Goal: Transaction & Acquisition: Purchase product/service

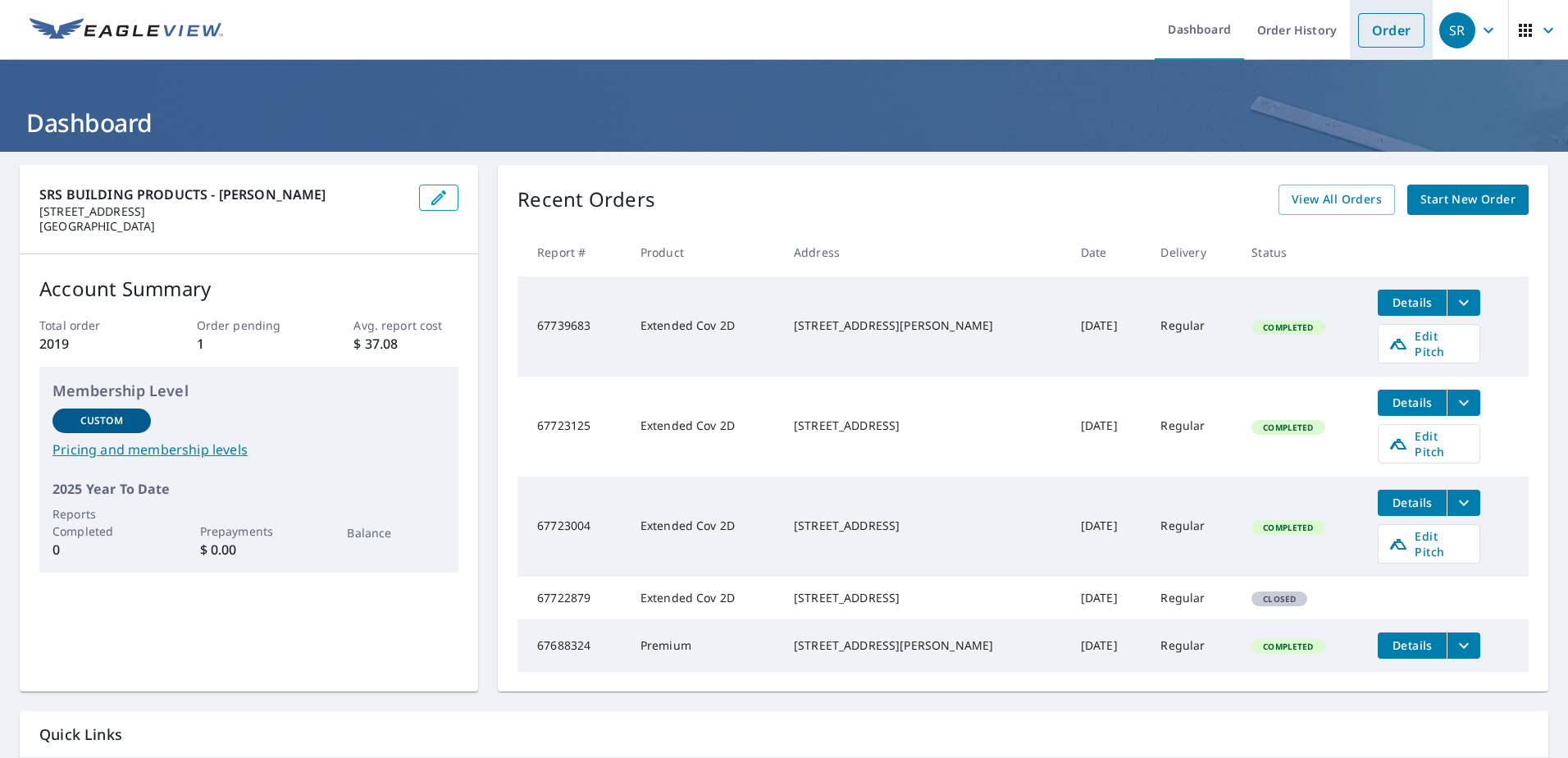
click at [1379, 24] on link "Order" at bounding box center [1391, 30] width 67 height 35
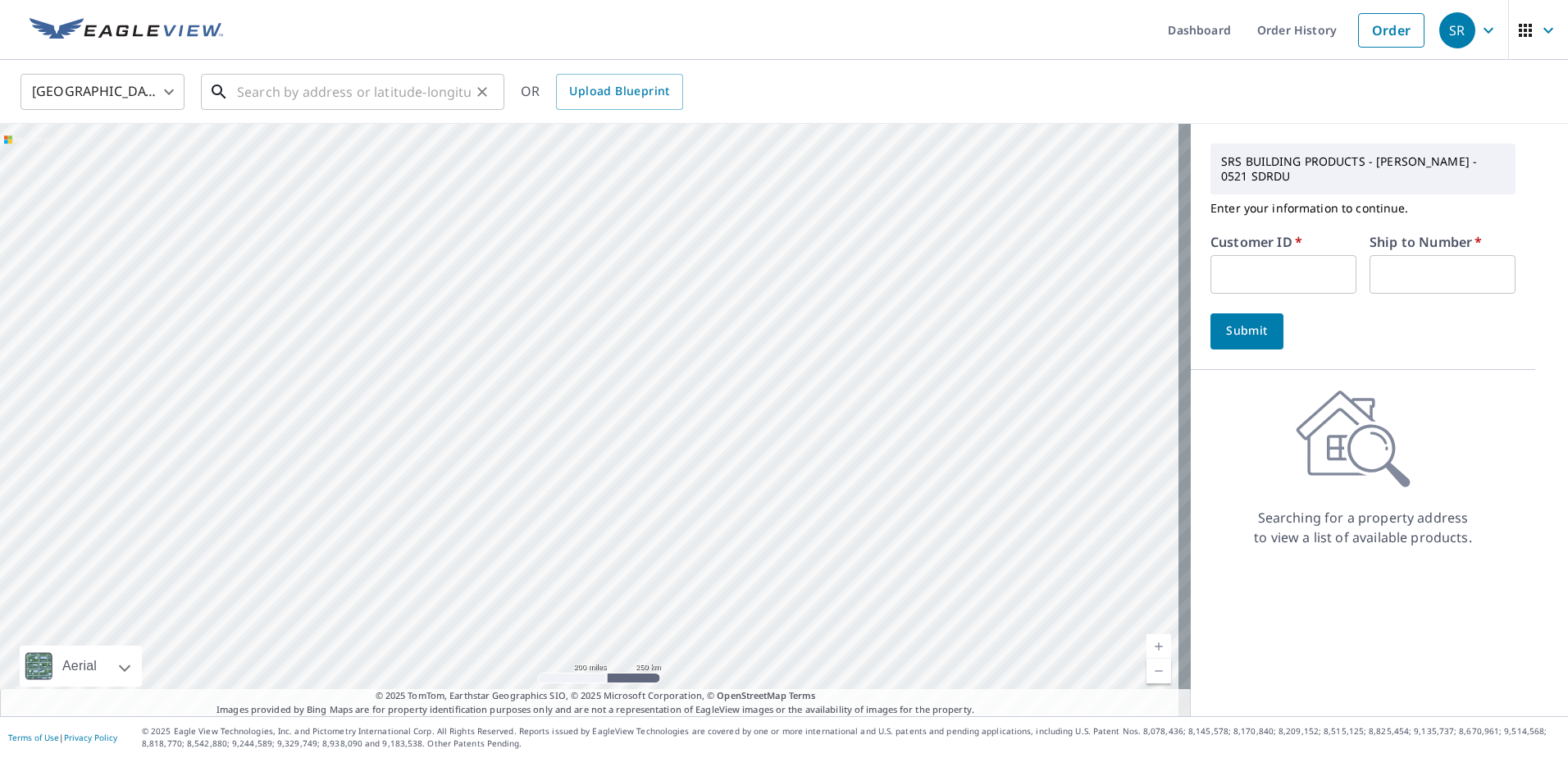
click at [366, 97] on input "text" at bounding box center [354, 92] width 234 height 46
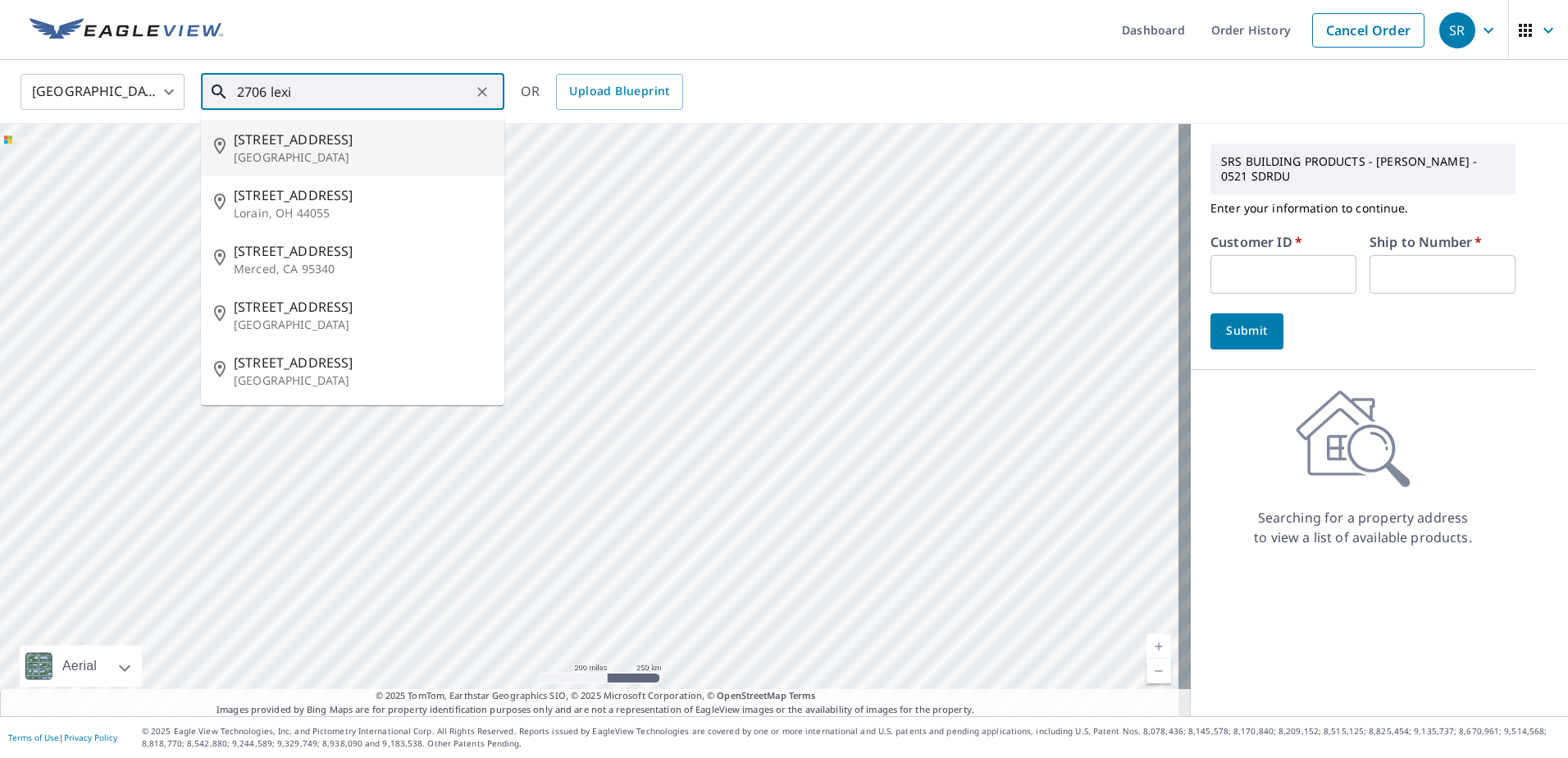
click at [315, 163] on p "[GEOGRAPHIC_DATA]" at bounding box center [363, 157] width 258 height 16
type input "[STREET_ADDRESS]"
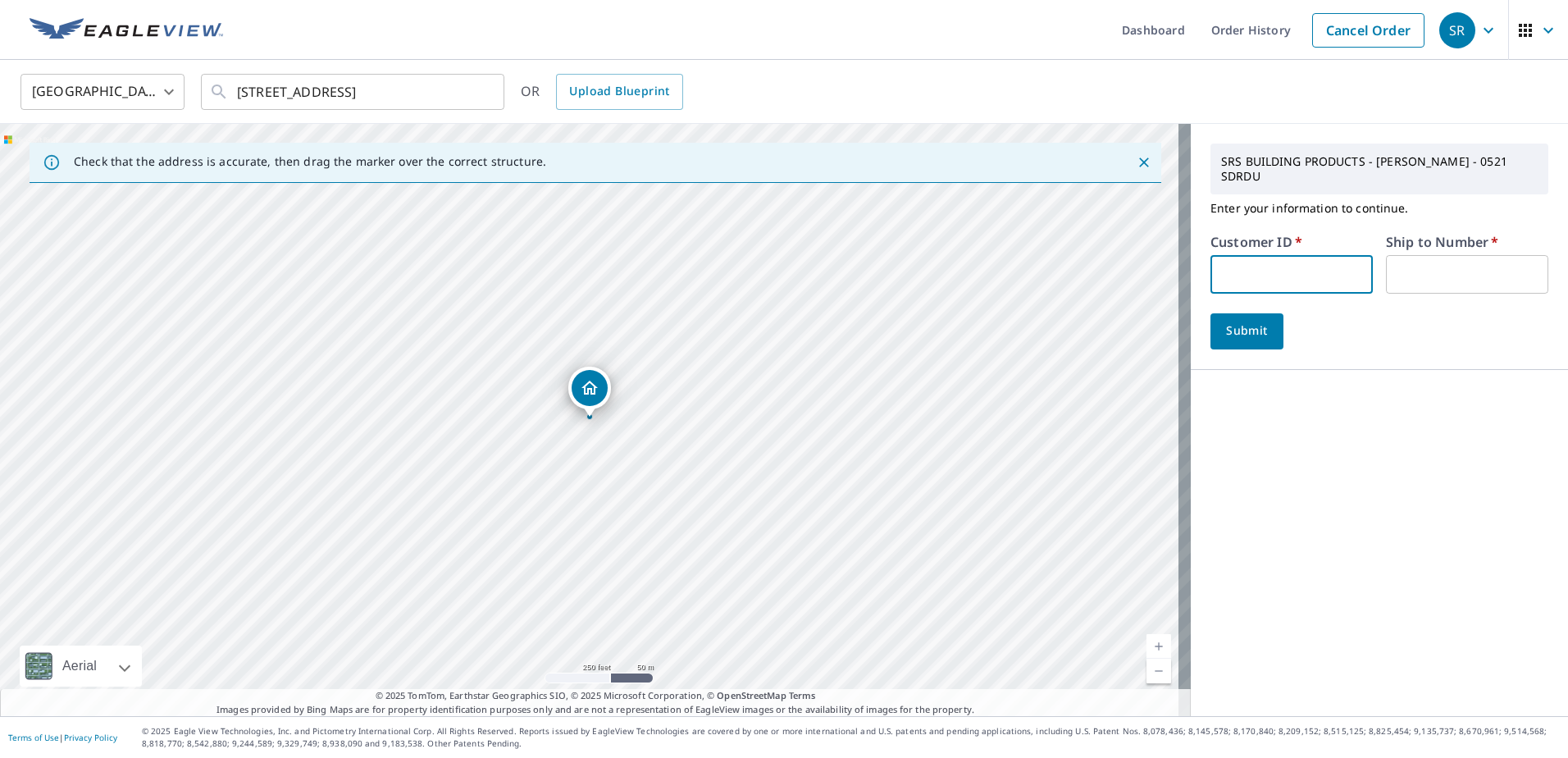
click at [1311, 262] on input "text" at bounding box center [1291, 274] width 163 height 38
type input "COL10126"
type input "01"
click at [1226, 318] on button "Submit" at bounding box center [1247, 331] width 73 height 36
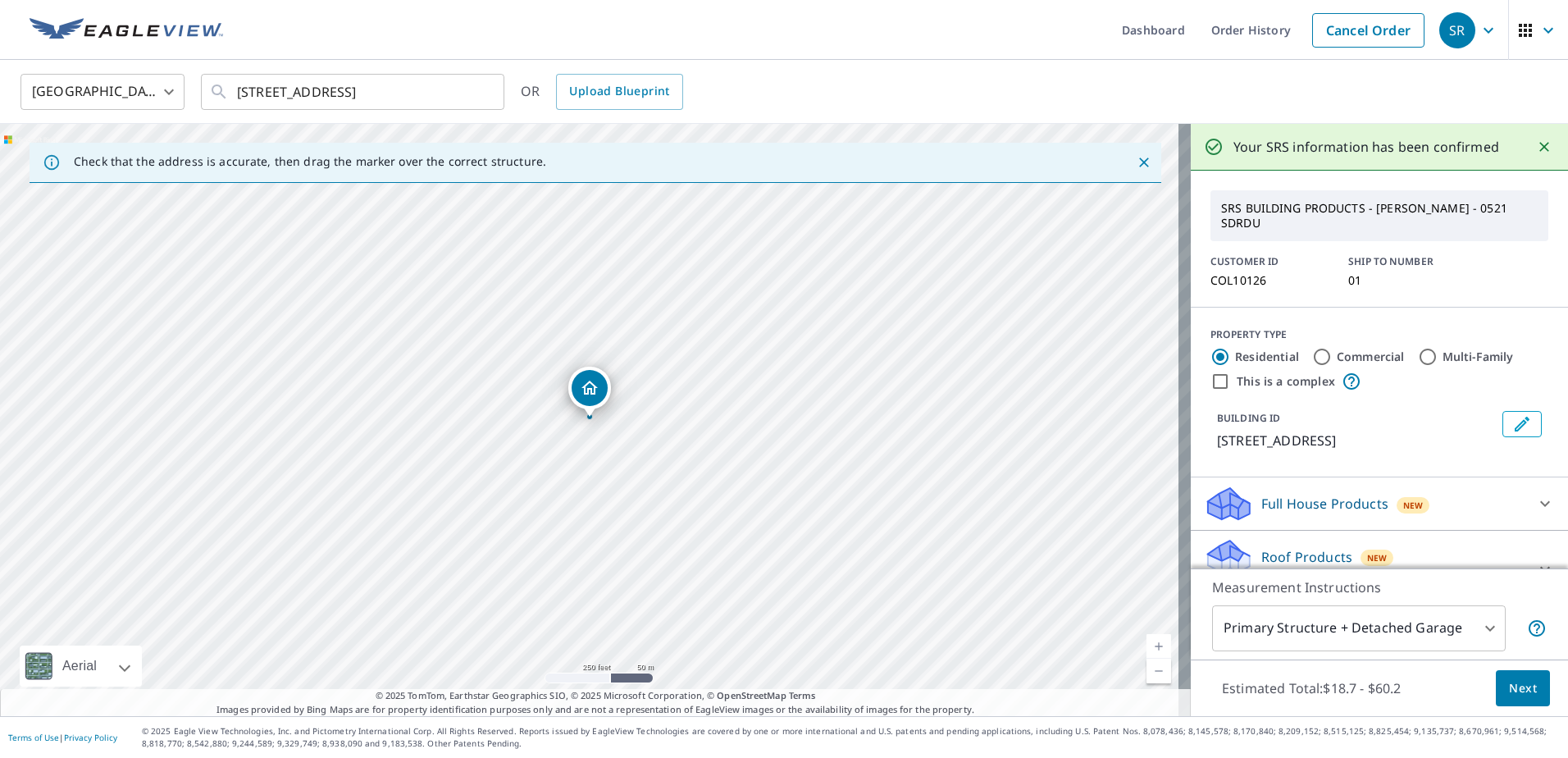
click at [1520, 682] on span "Next" at bounding box center [1523, 689] width 28 height 20
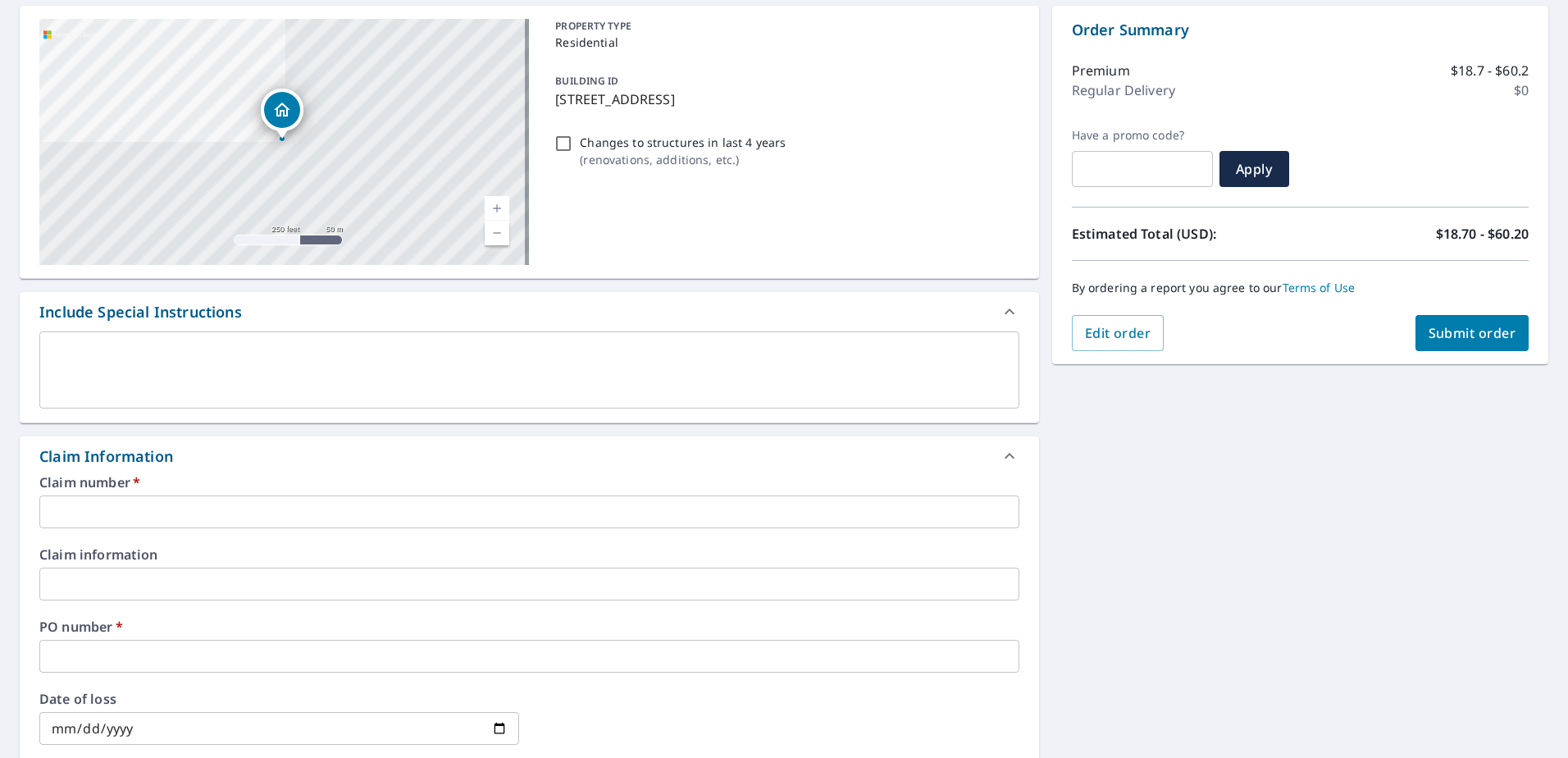
scroll to position [164, 0]
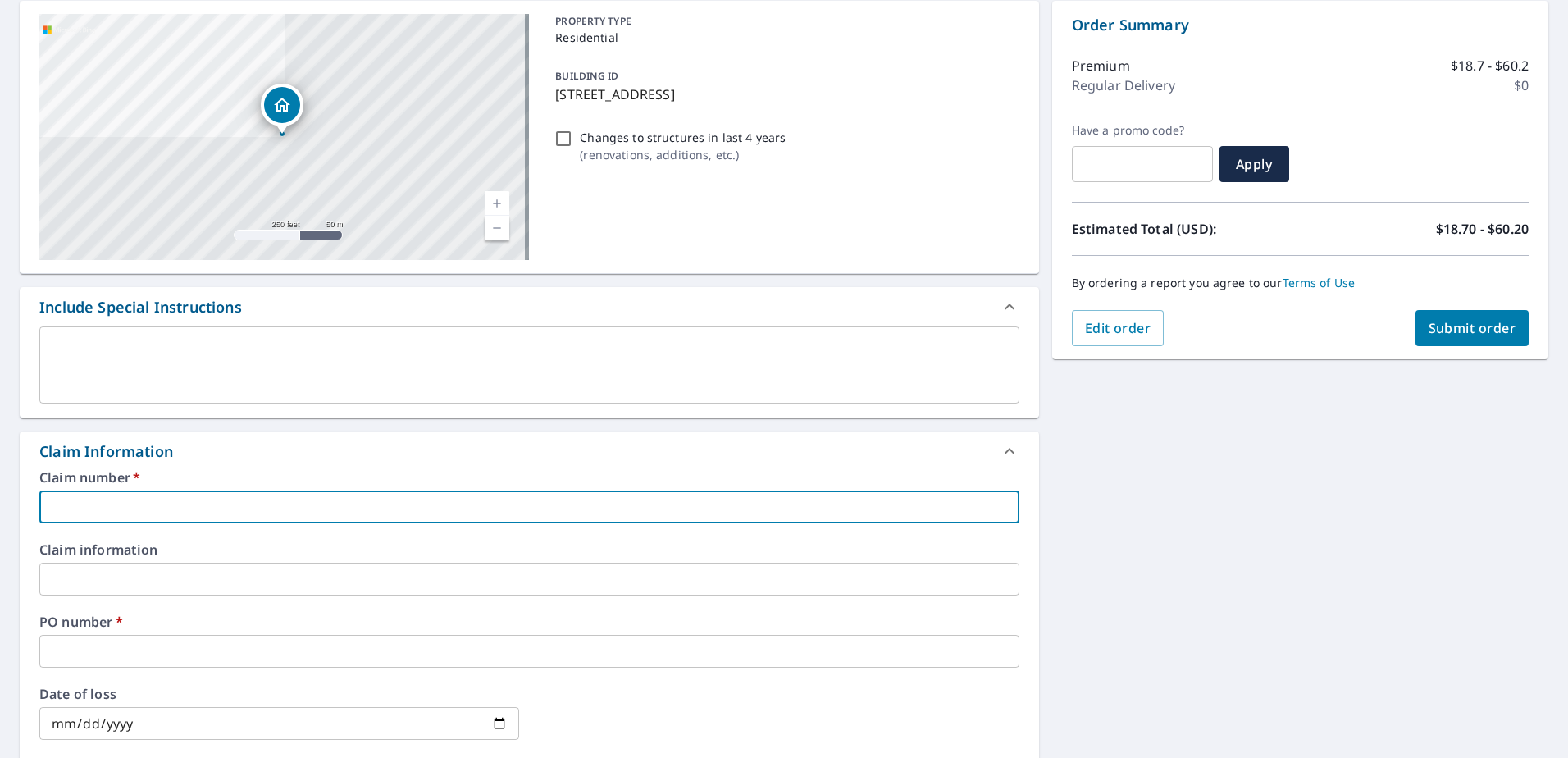
click at [236, 510] on input "text" at bounding box center [529, 506] width 980 height 33
type input "2"
checkbox input "true"
type input "27"
checkbox input "true"
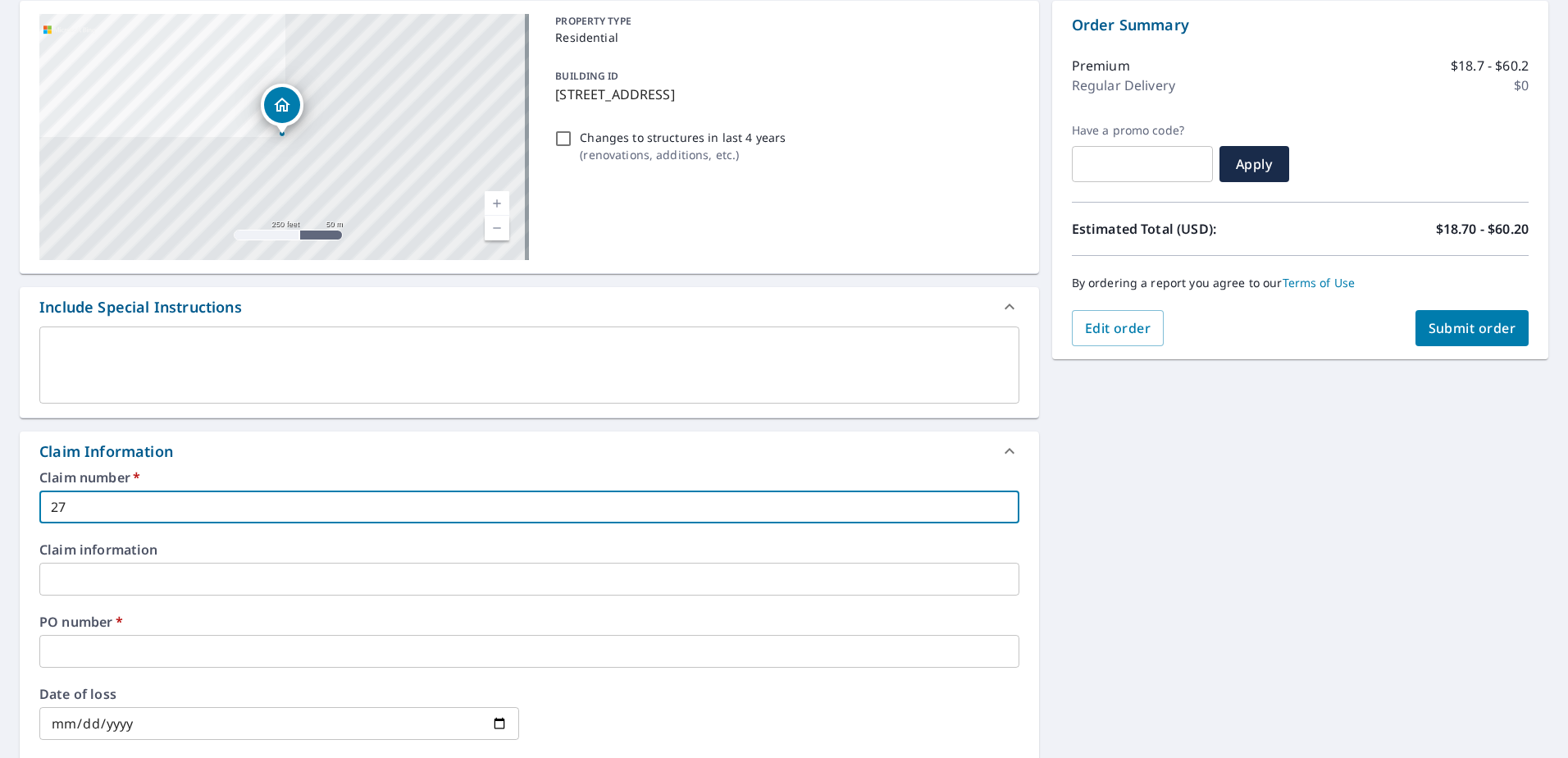
type input "270"
checkbox input "true"
type input "2706"
checkbox input "true"
type input "2706"
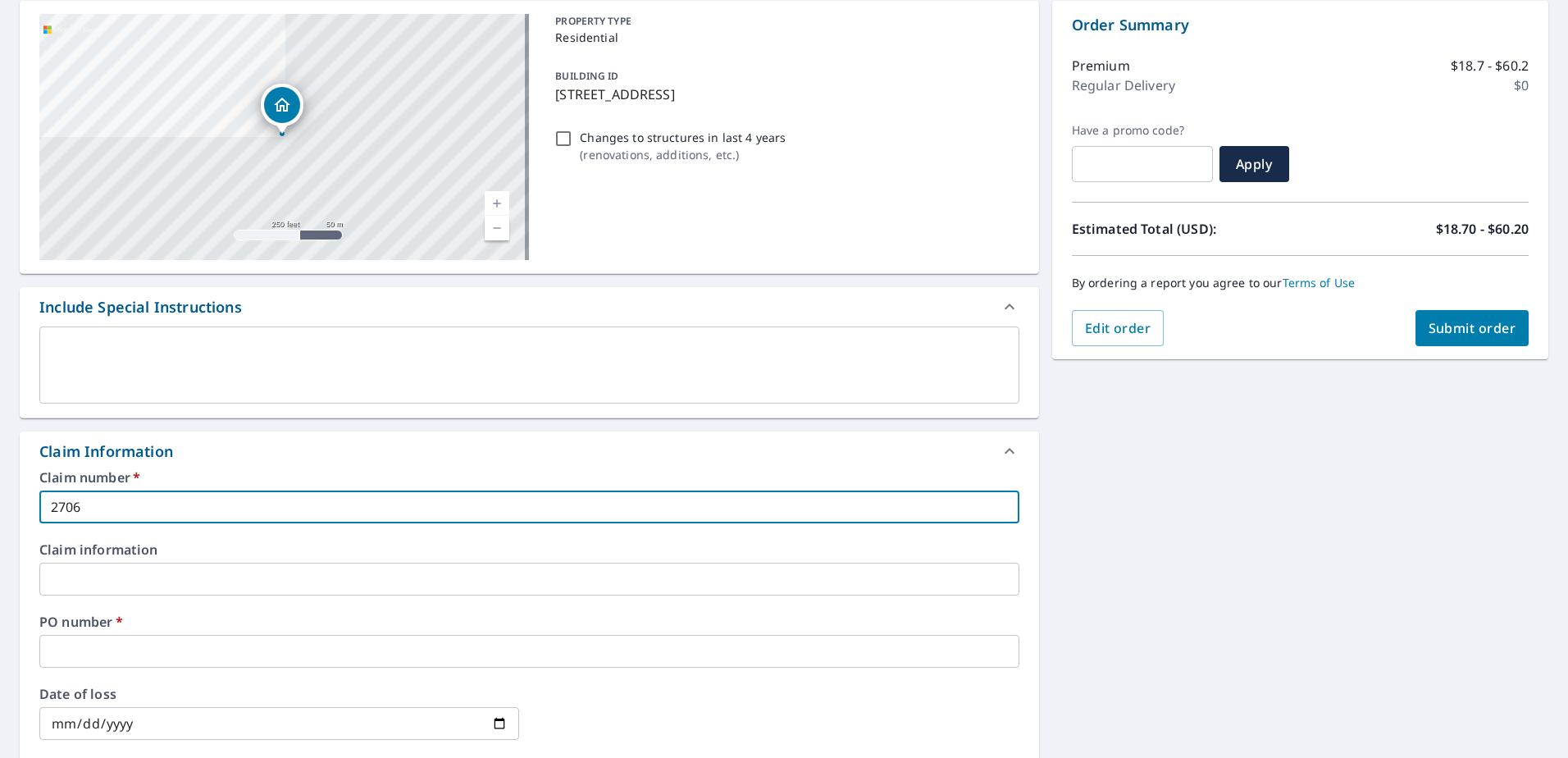
checkbox input "true"
type input "2706 l"
checkbox input "true"
type input "2706 le"
checkbox input "true"
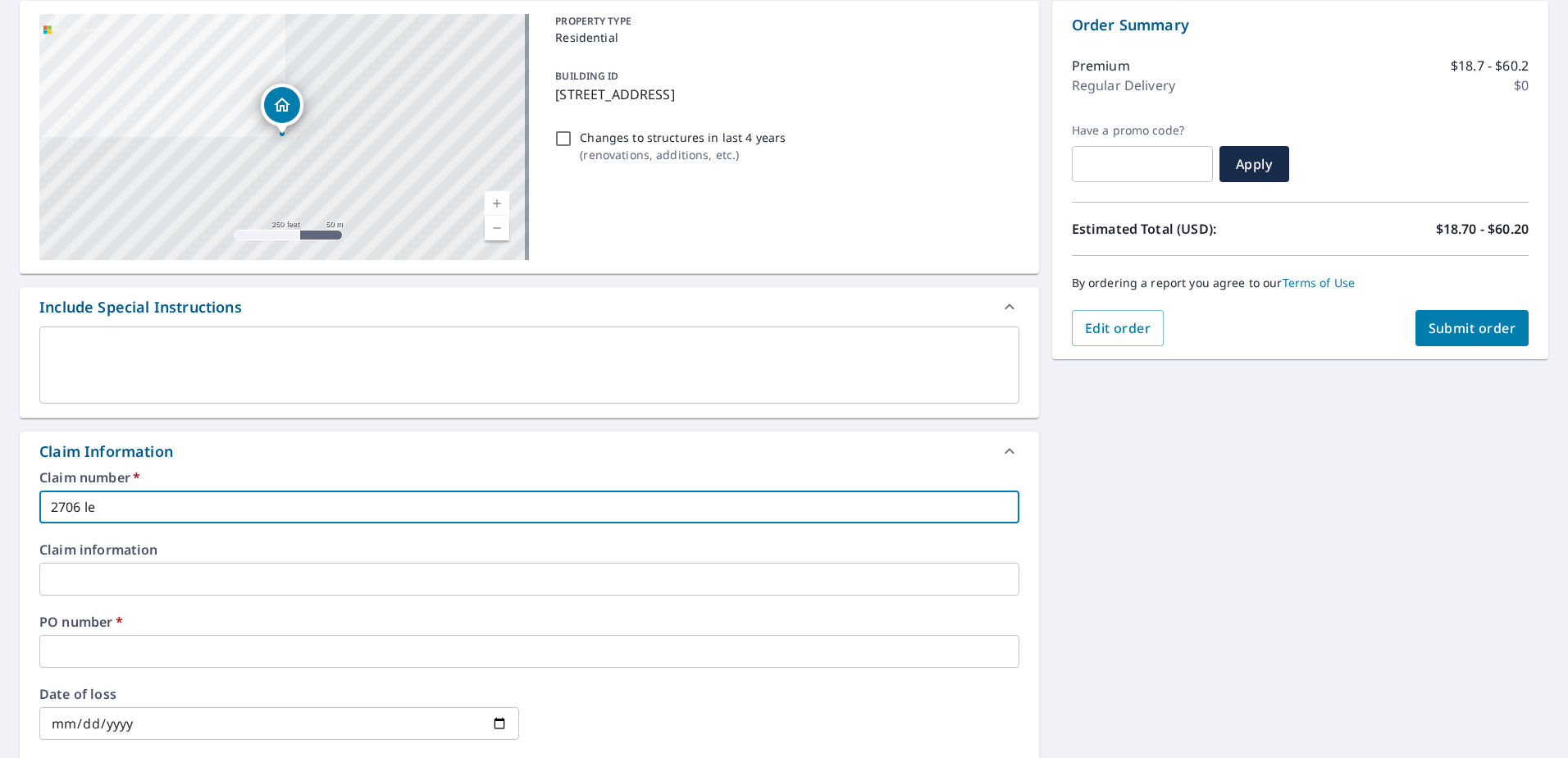
type input "2706 lex"
checkbox input "true"
type input "2706 lexi"
checkbox input "true"
type input "2706 lexin"
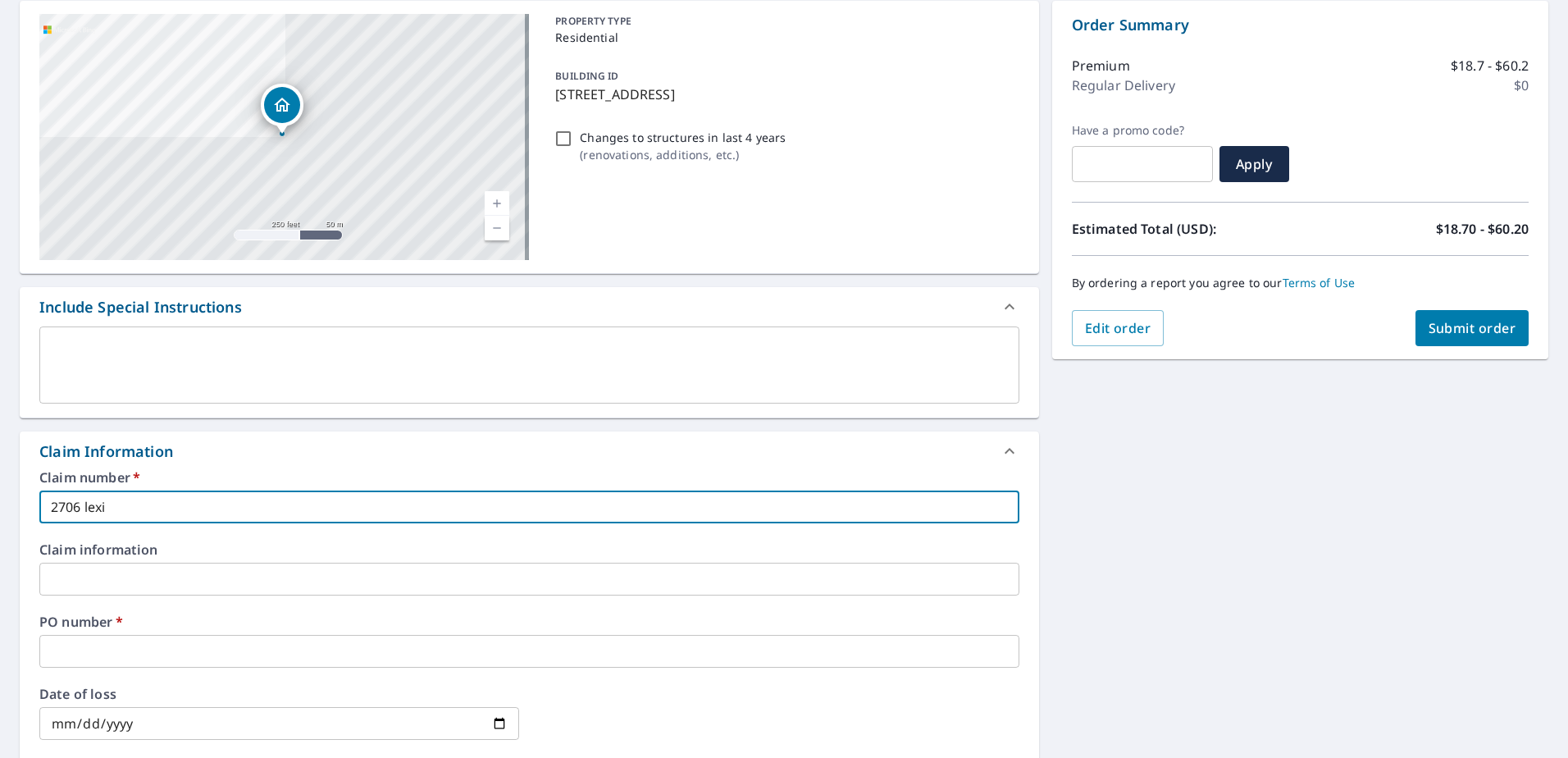
checkbox input "true"
type input "2706 lexing"
checkbox input "true"
type input "2706 lexingt"
checkbox input "true"
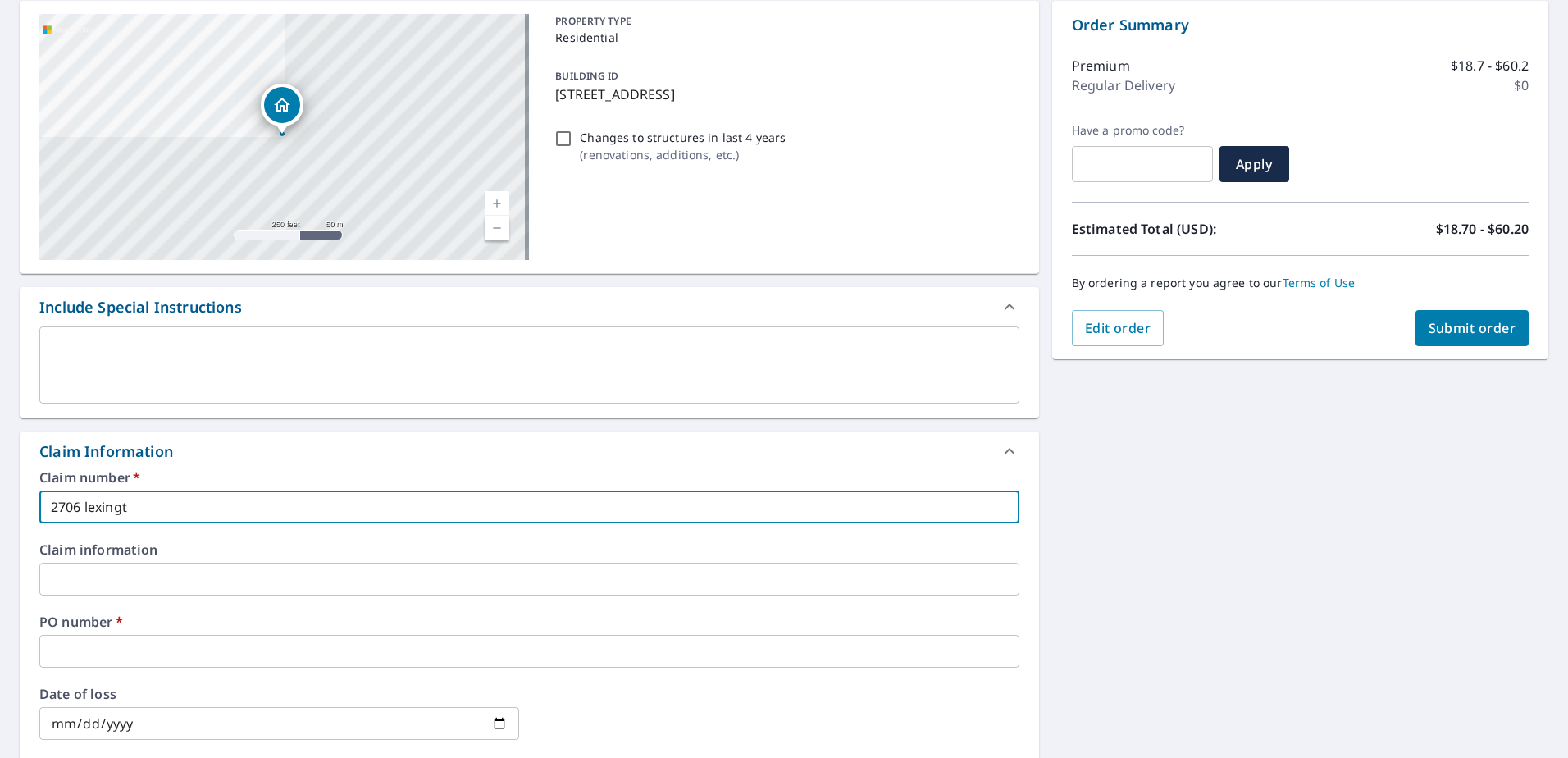
type input "2706 lexingto"
checkbox input "true"
type input "2706 [GEOGRAPHIC_DATA]"
checkbox input "true"
type input "2706 lexingto"
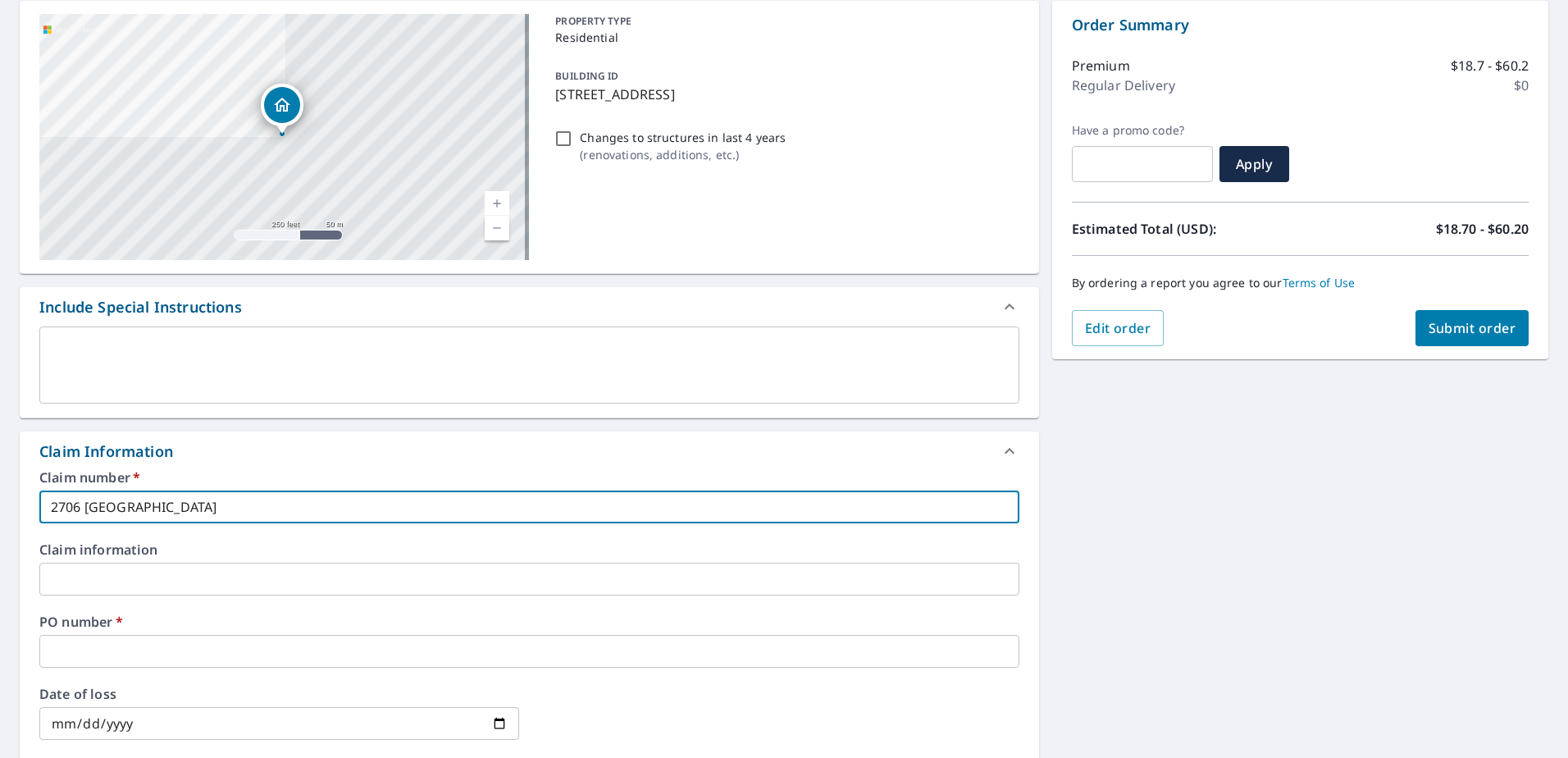
checkbox input "true"
type input "2706 lexingt"
checkbox input "true"
type input "2706 lexing"
checkbox input "true"
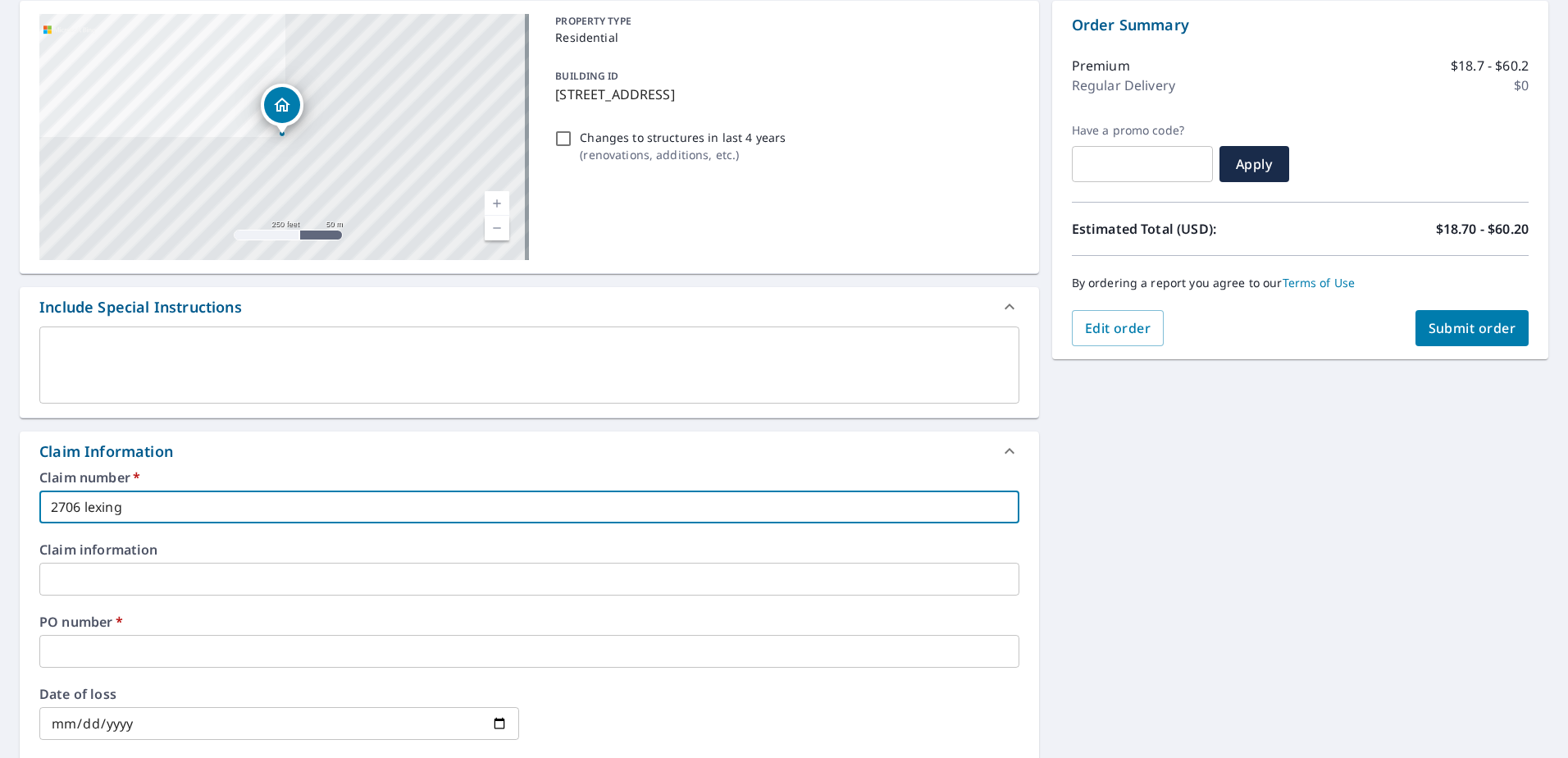
type input "2706 lexin"
checkbox input "true"
type input "2706 lexi"
checkbox input "true"
type input "2706 lex"
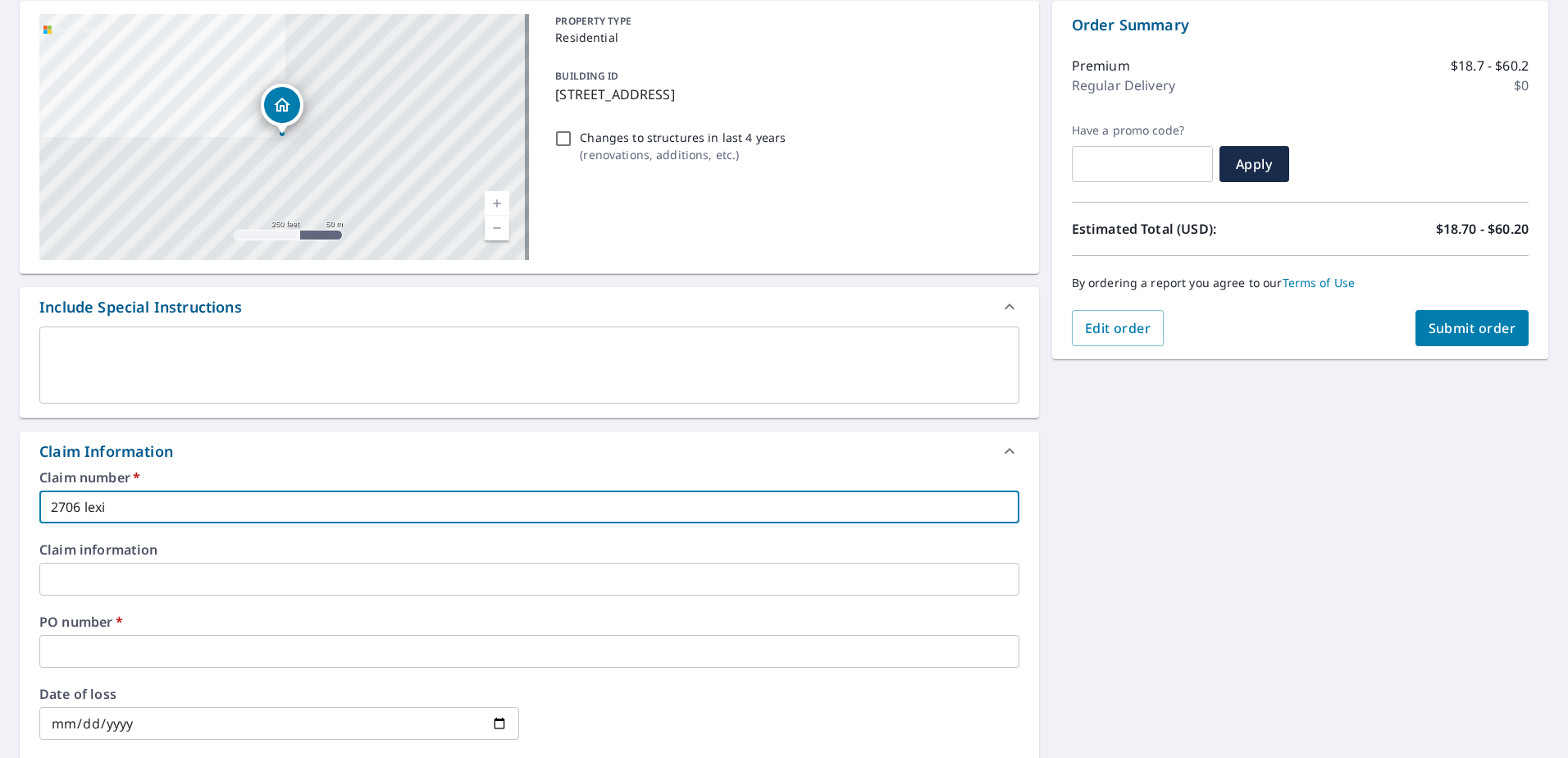
checkbox input "true"
type input "2706 le"
checkbox input "true"
type input "2706 l"
checkbox input "true"
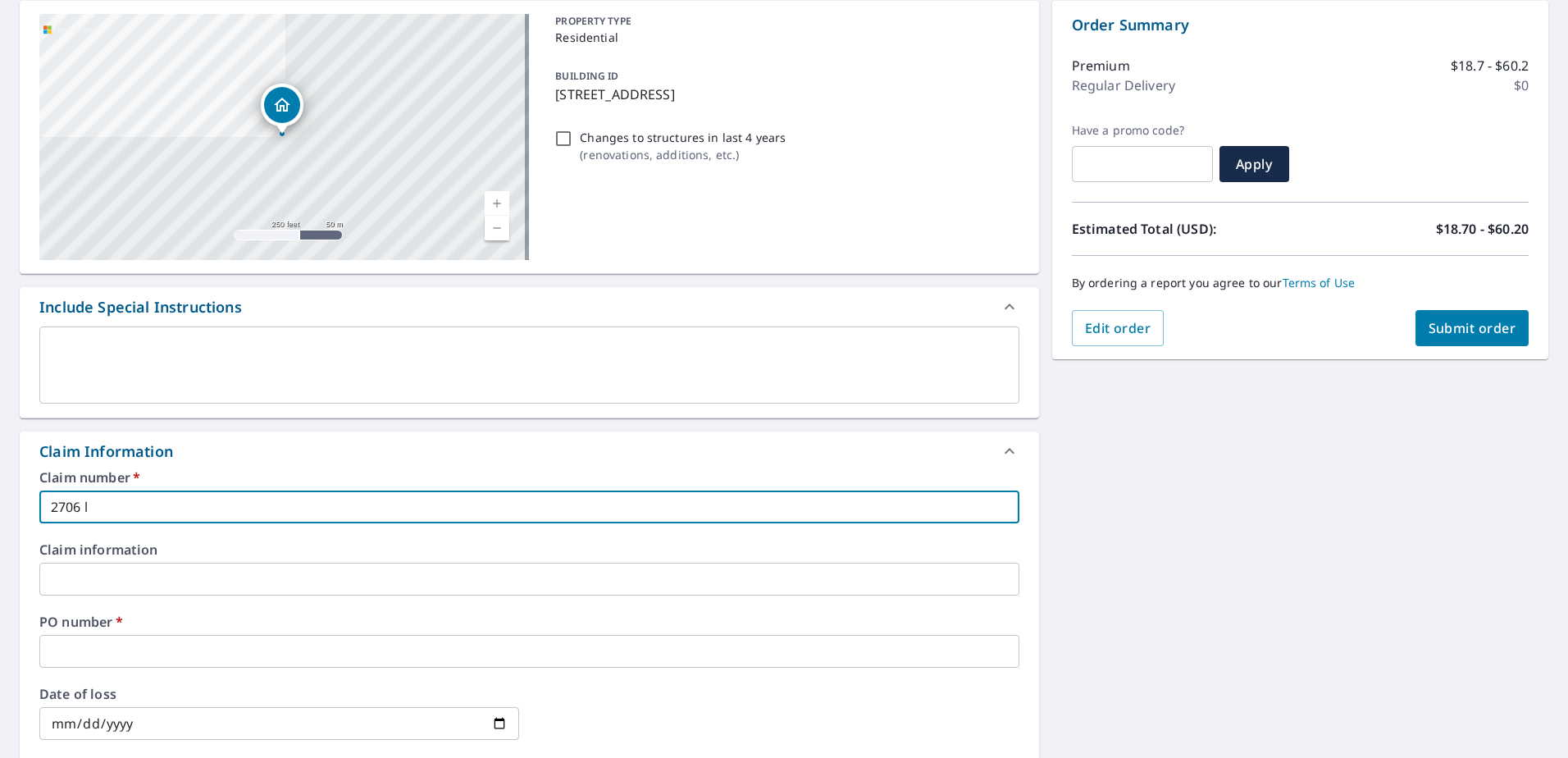
type input "2706"
checkbox input "true"
type input "2706 L"
checkbox input "true"
type input "2706 LE"
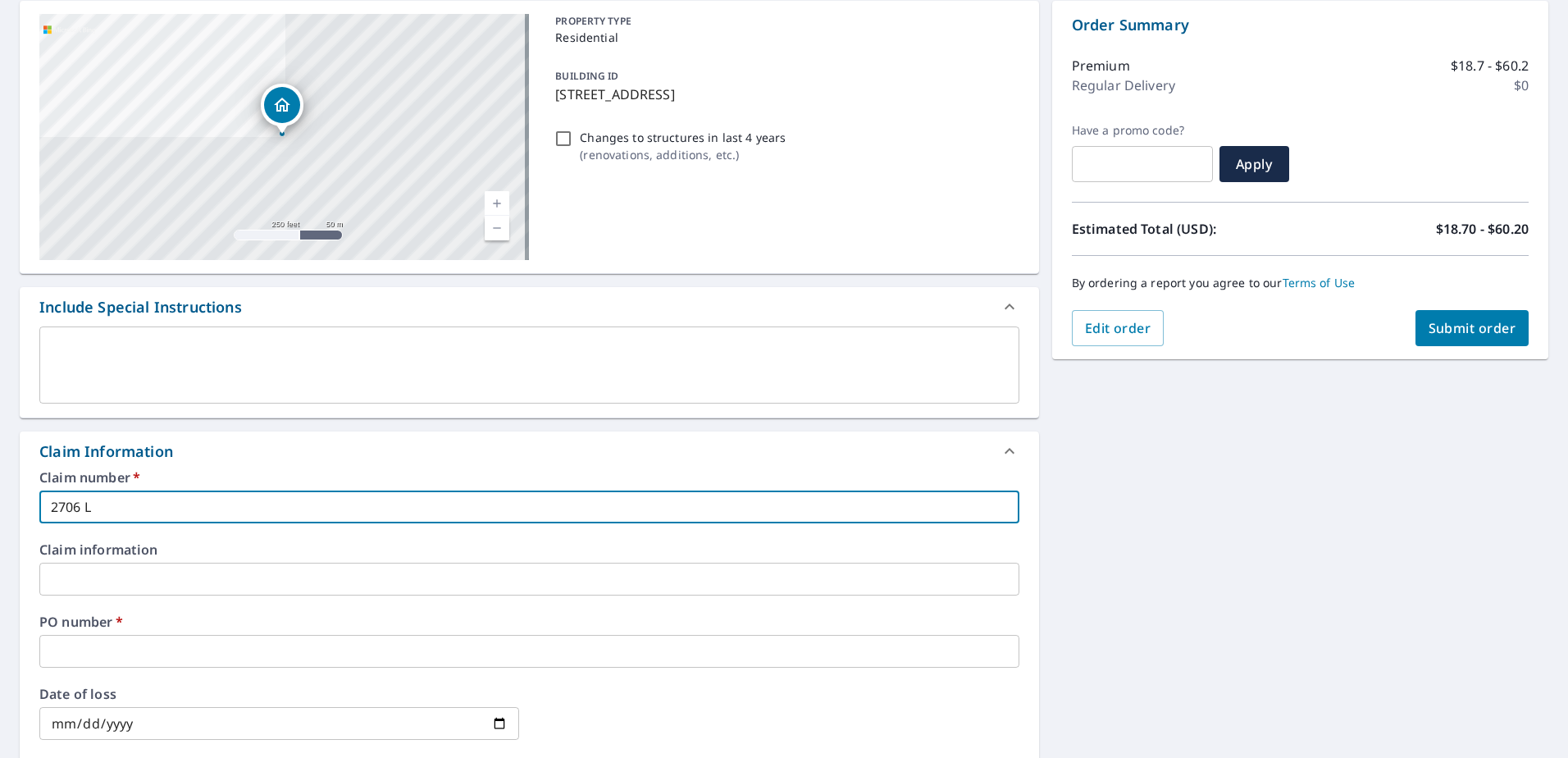
checkbox input "true"
type input "2706 LEX"
checkbox input "true"
type input "2706 LEXI"
checkbox input "true"
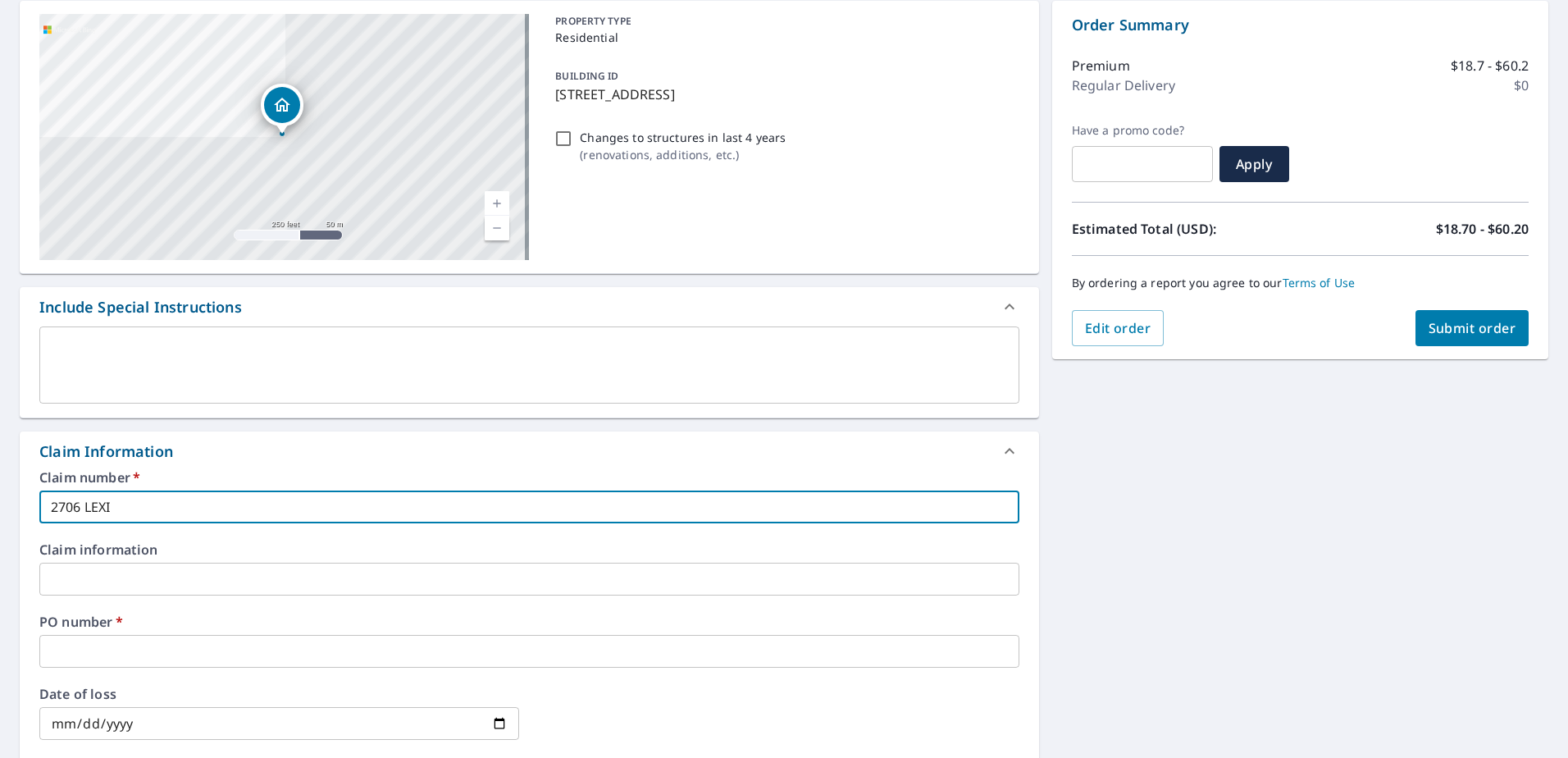
type input "2706 LEXIN"
checkbox input "true"
type input "2706 LEXING"
checkbox input "true"
type input "2706 LEXINGT"
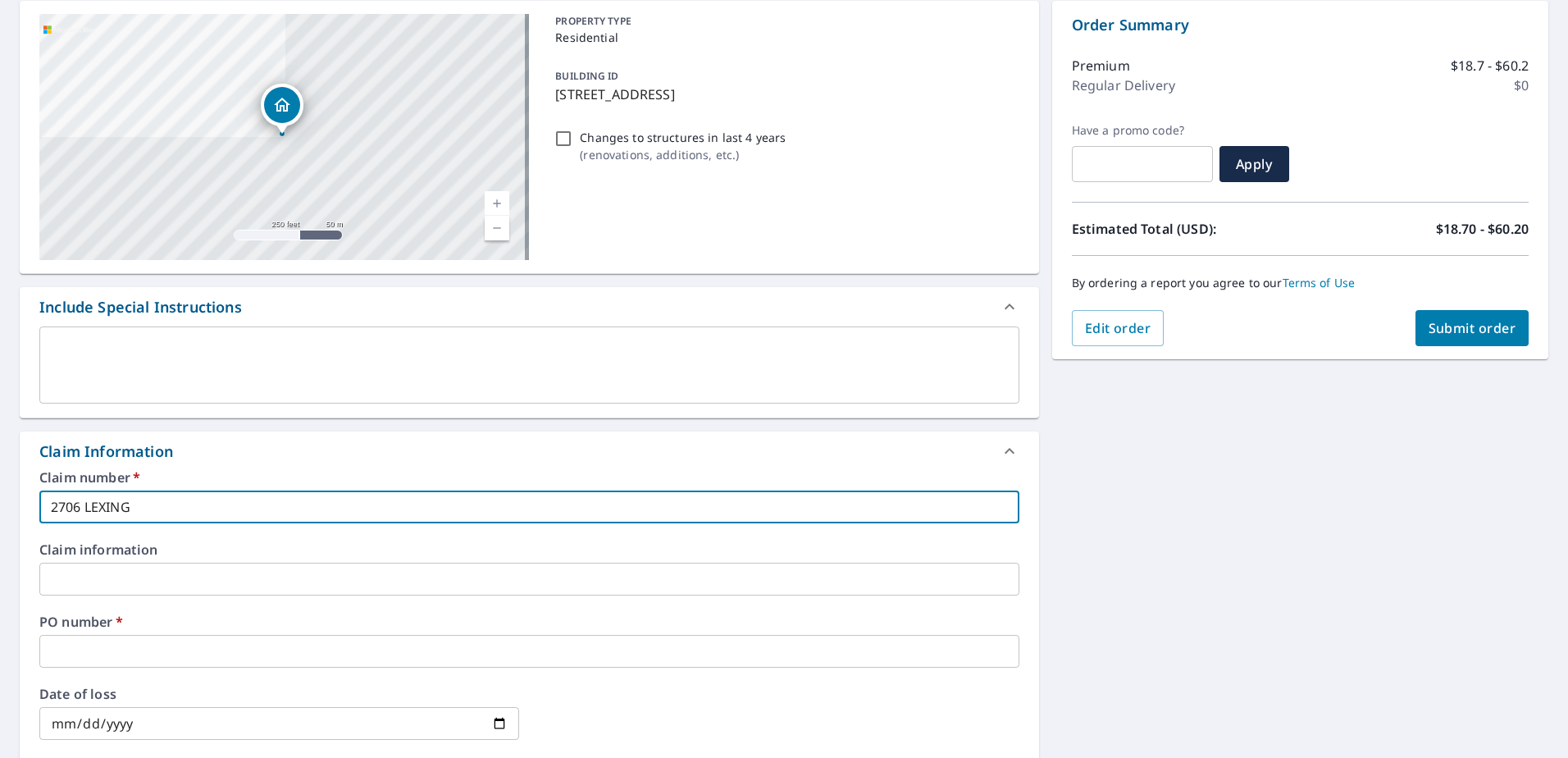
checkbox input "true"
type input "2706 LEXINGTO"
checkbox input "true"
type input "2706 [GEOGRAPHIC_DATA]"
checkbox input "true"
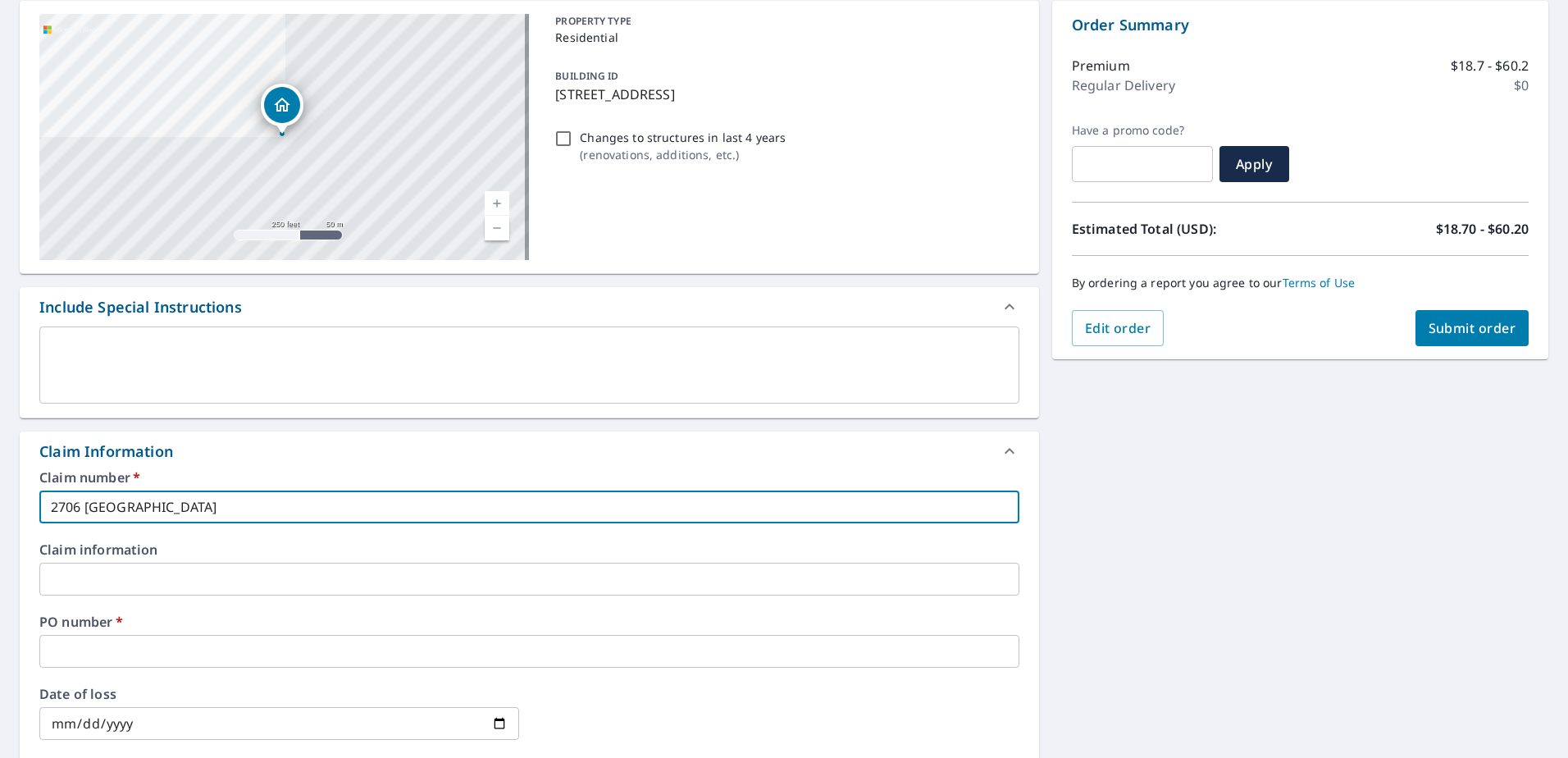
type input "2706 [GEOGRAPHIC_DATA]"
checkbox input "true"
type input "2706 [GEOGRAPHIC_DATA]"
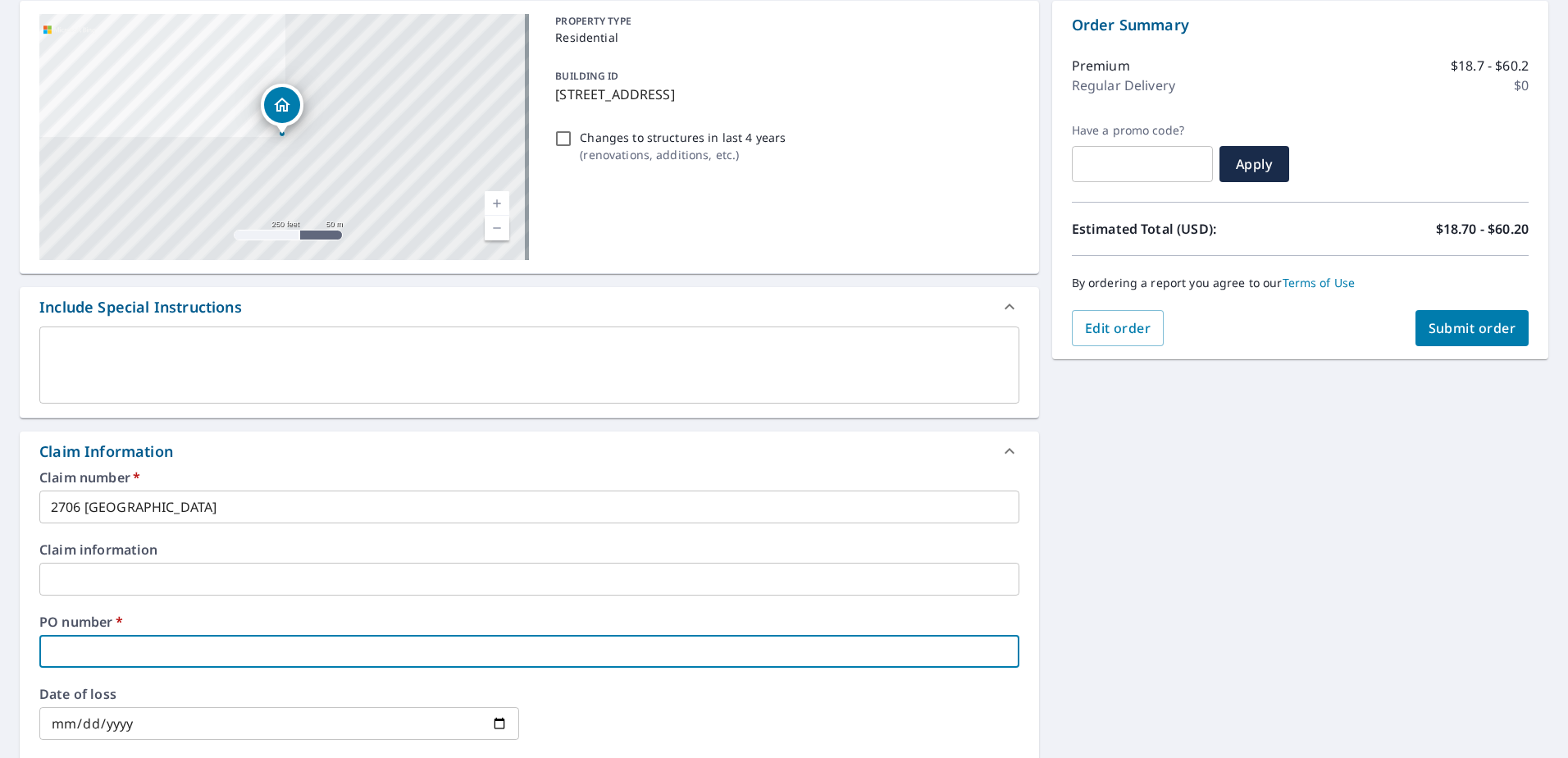
type input "2"
checkbox input "true"
type input "27"
checkbox input "true"
type input "270"
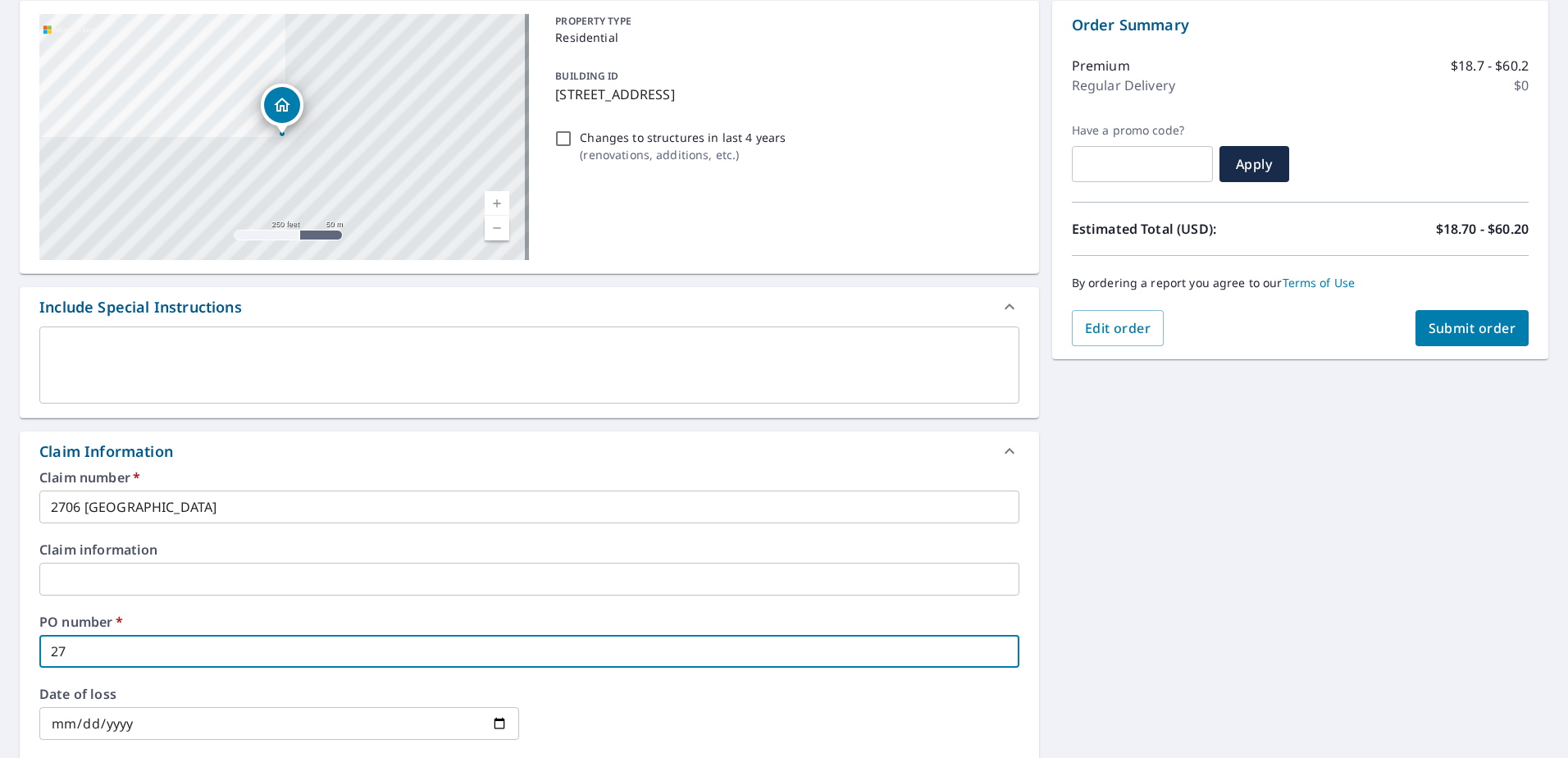
checkbox input "true"
type input "2706"
checkbox input "true"
type input "2706"
checkbox input "true"
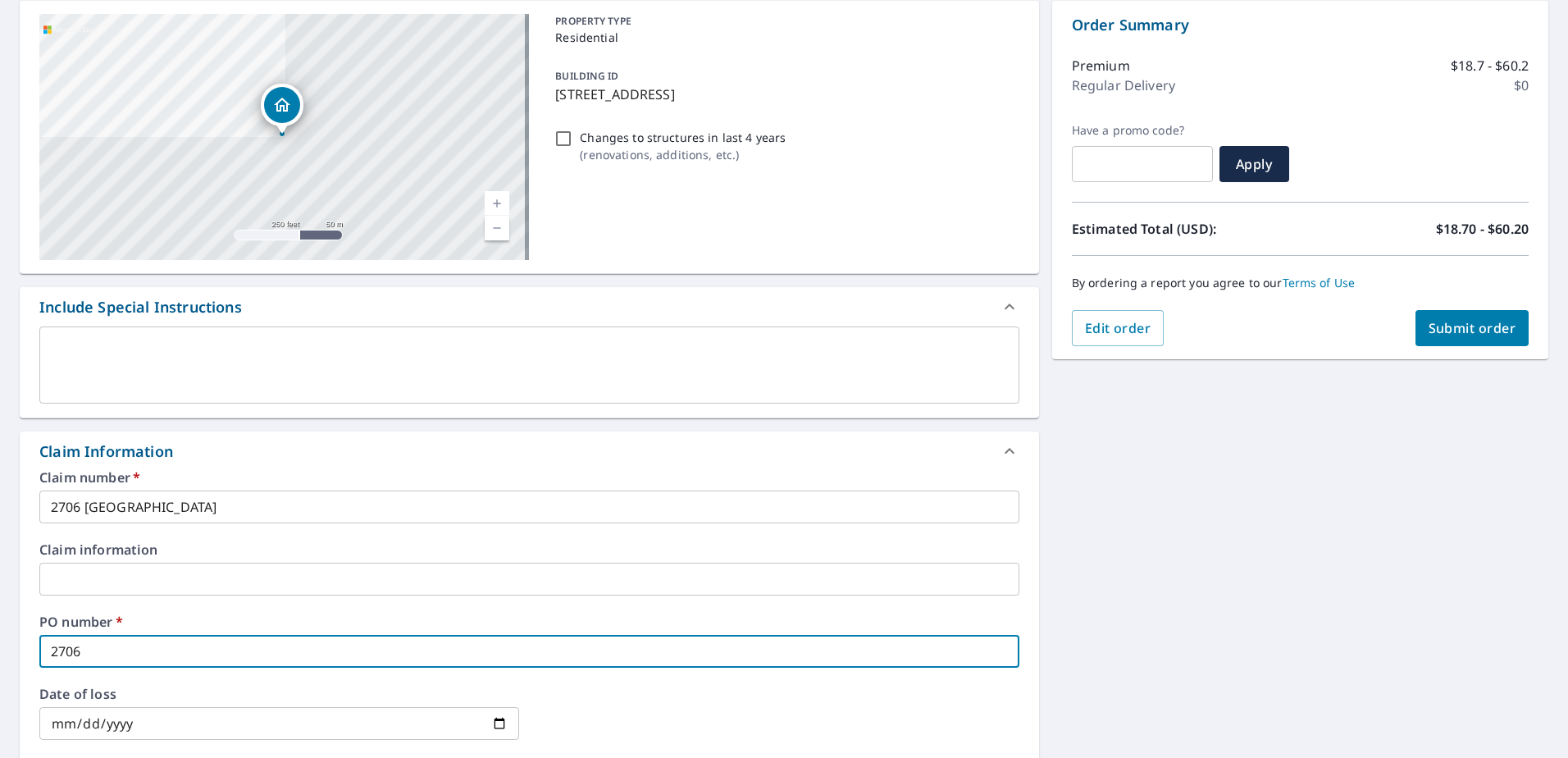
type input "2706 L"
checkbox input "true"
type input "2706 LE"
checkbox input "true"
type input "2706 LEX"
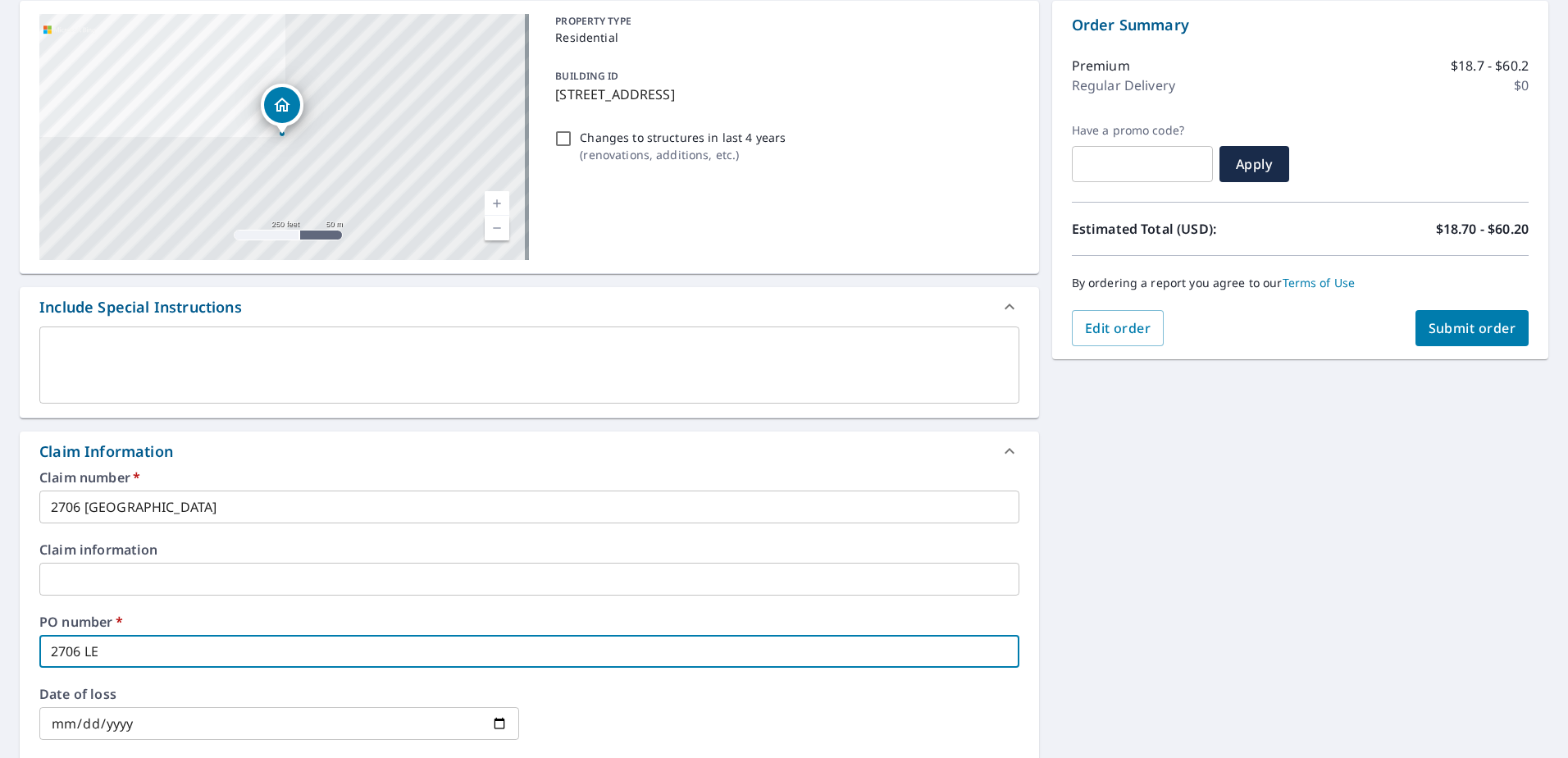
checkbox input "true"
type input "2706 LEXI"
checkbox input "true"
type input "2706 LEXIN"
checkbox input "true"
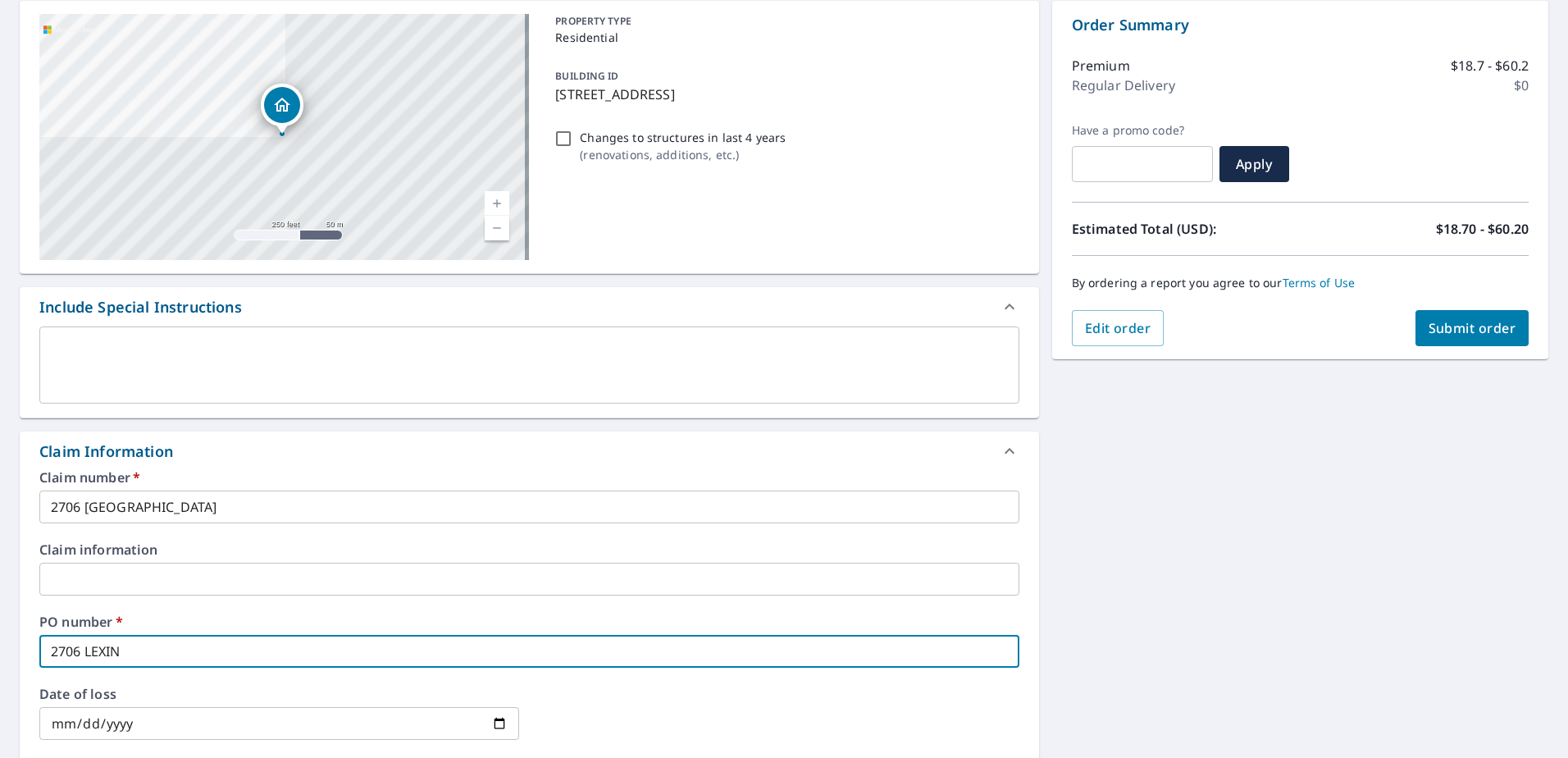
type input "2706 LEXING"
checkbox input "true"
type input "2706 LEXINGT"
checkbox input "true"
type input "2706 LEXINGTO"
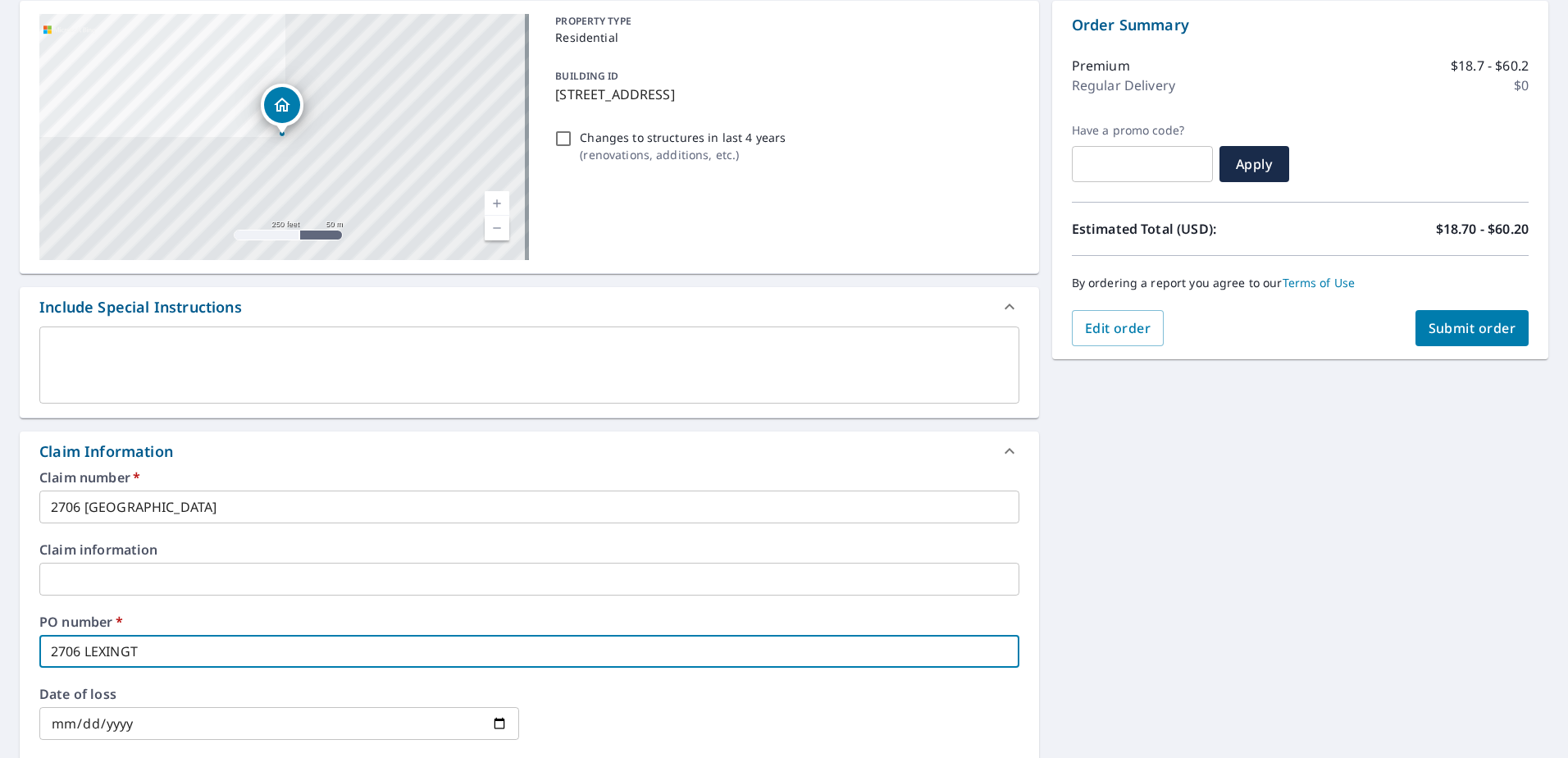
checkbox input "true"
type input "2706 [GEOGRAPHIC_DATA]"
checkbox input "true"
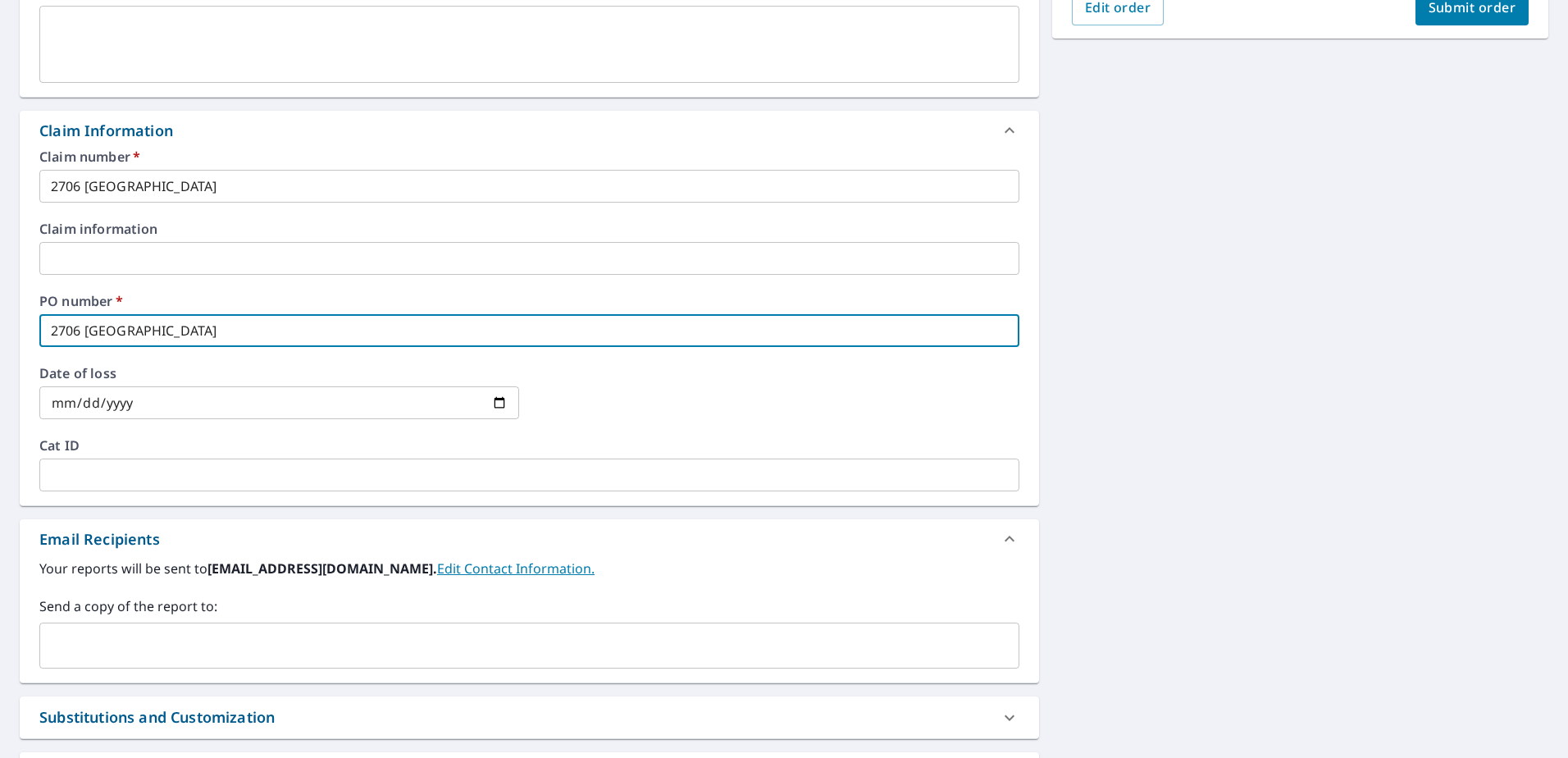
scroll to position [492, 0]
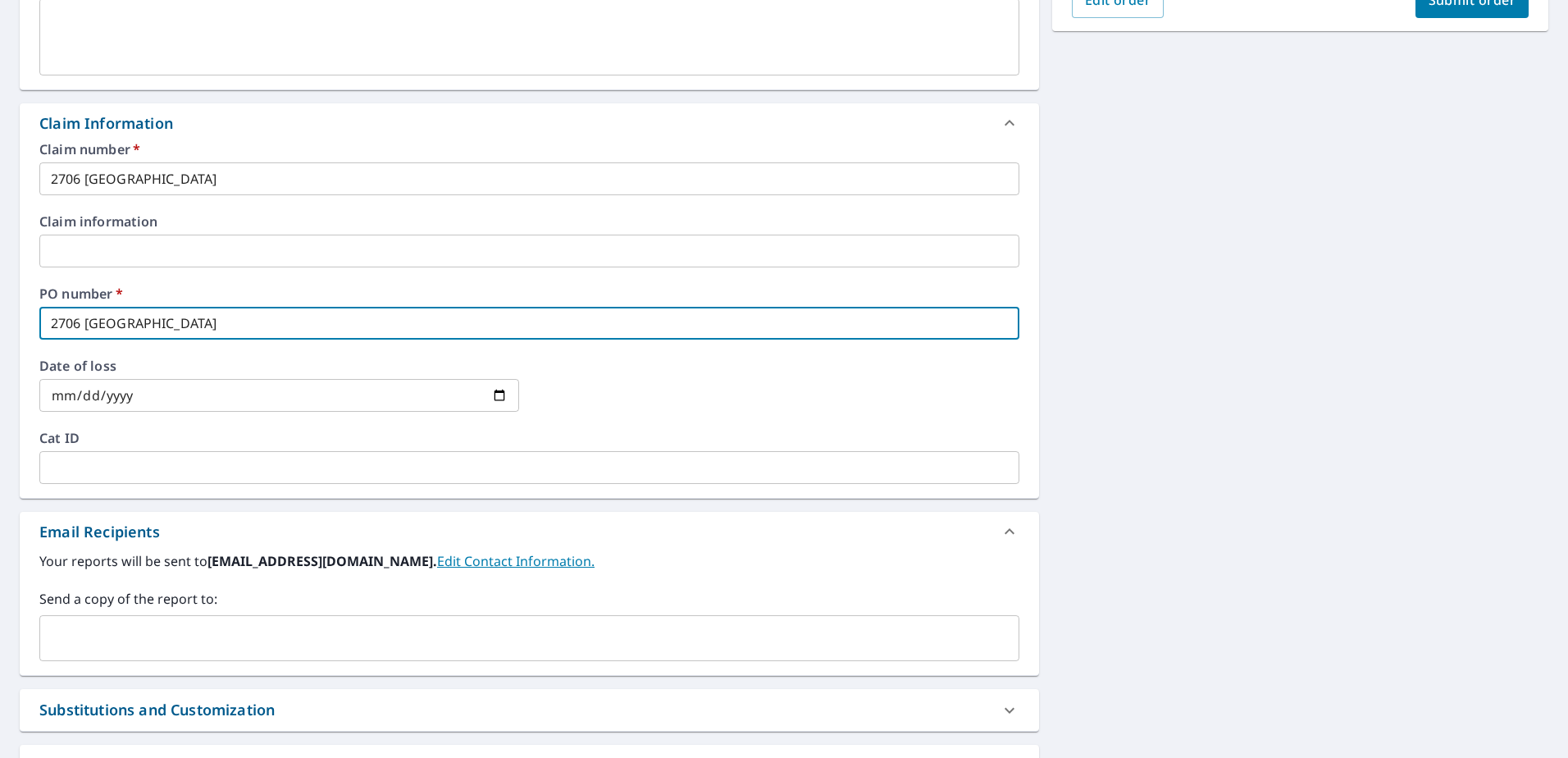
type input "2706 [GEOGRAPHIC_DATA]"
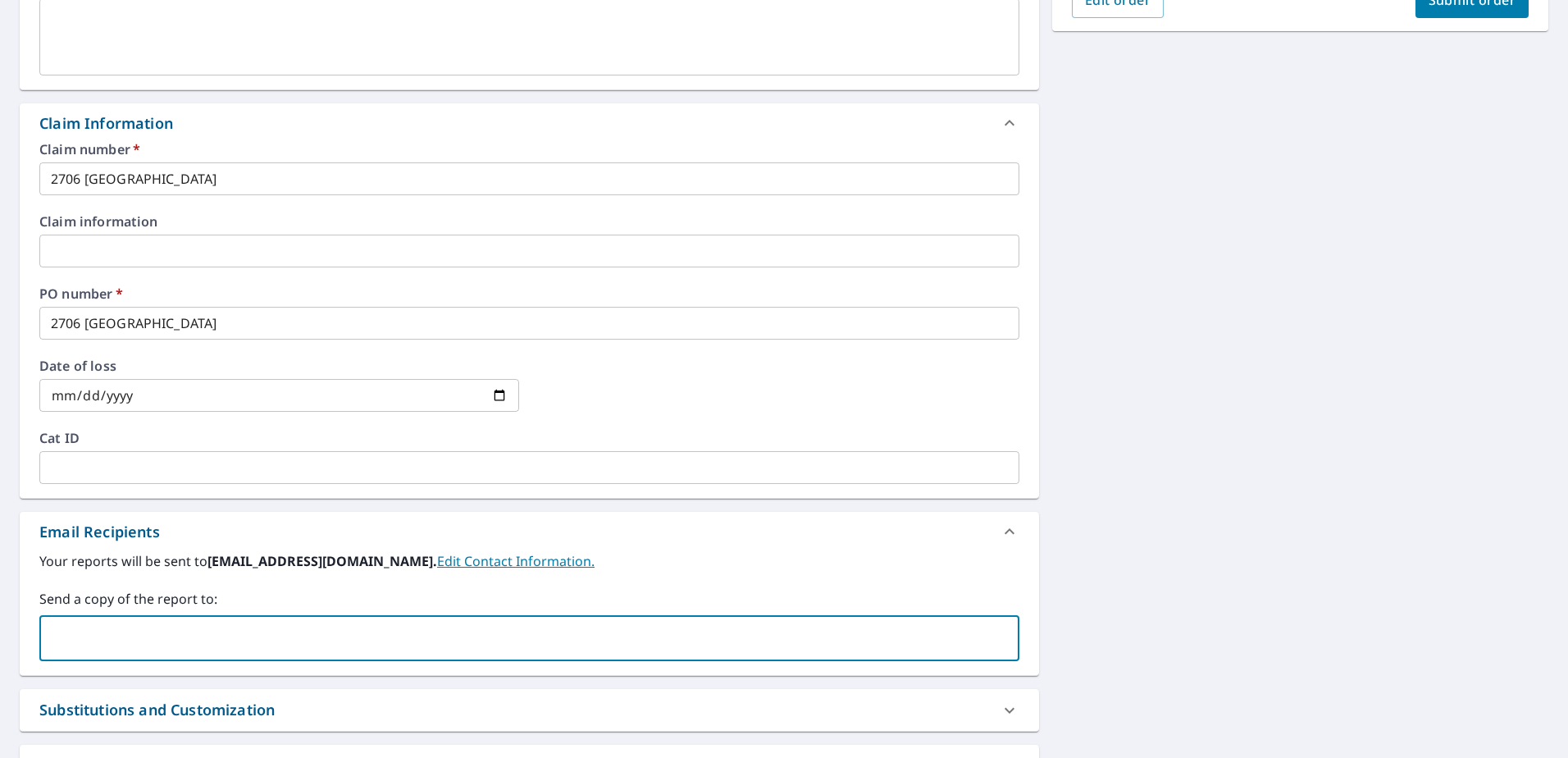
click at [511, 642] on input "text" at bounding box center [518, 638] width 941 height 31
type input "[EMAIL_ADDRESS][DOMAIN_NAME]"
click at [1450, 8] on span "Submit order" at bounding box center [1472, 0] width 88 height 18
checkbox input "true"
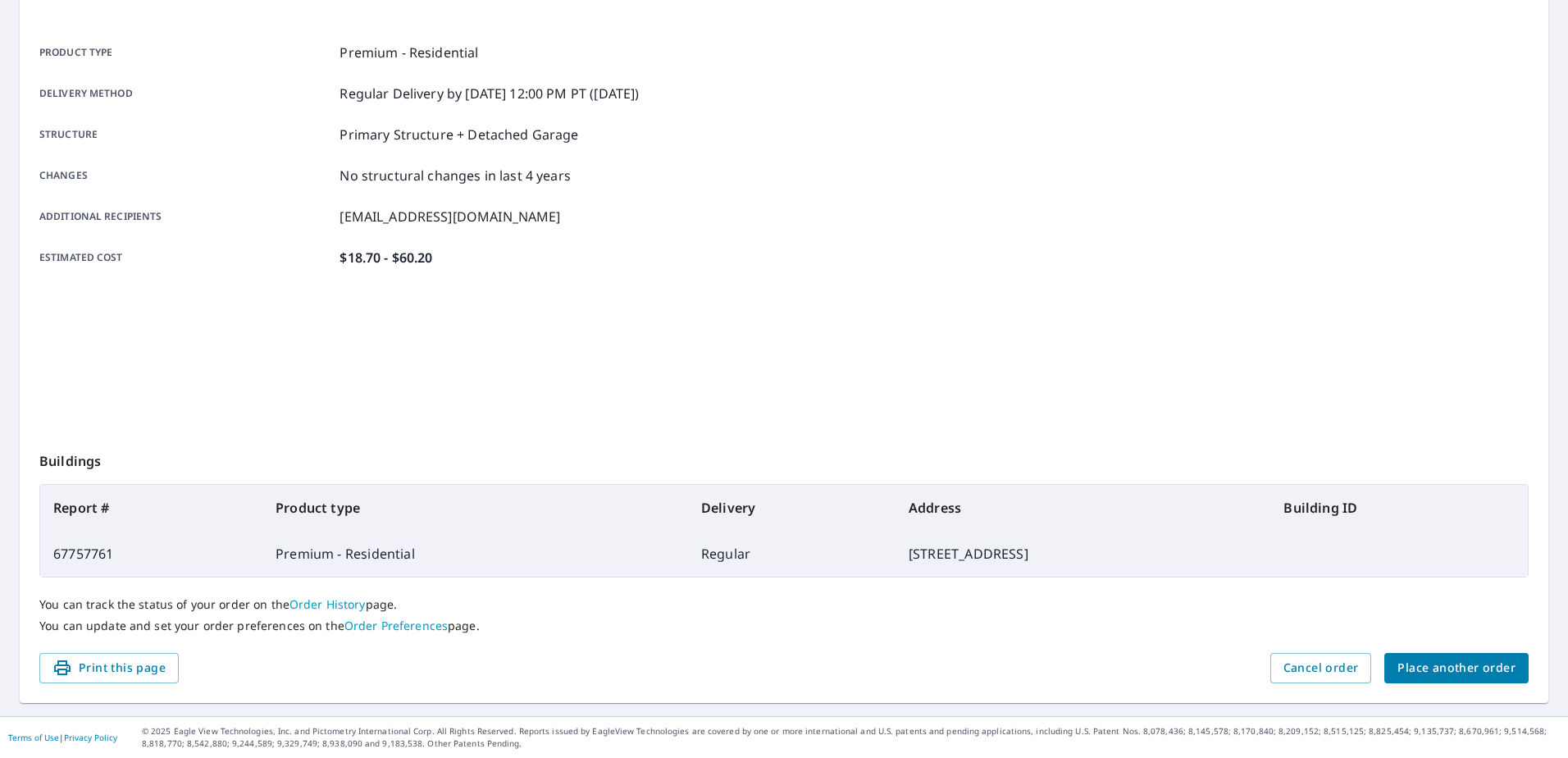
scroll to position [207, 0]
